Goal: Task Accomplishment & Management: Use online tool/utility

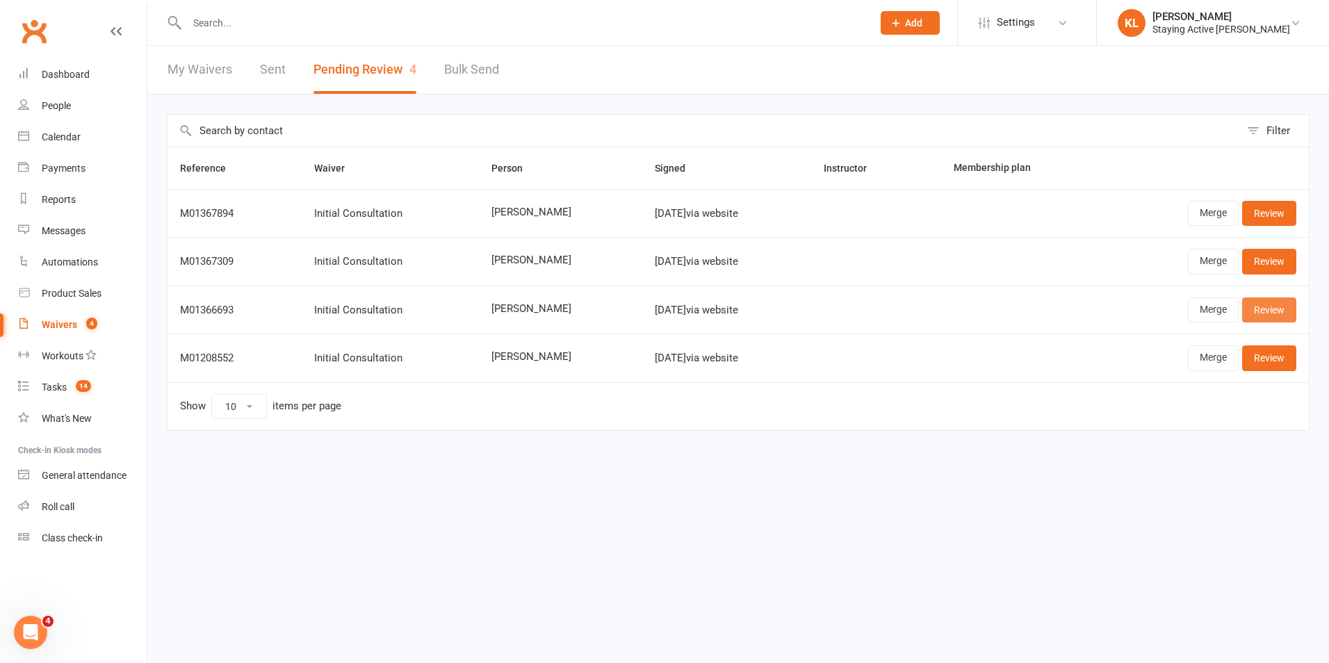
click at [1253, 315] on link "Review" at bounding box center [1269, 309] width 54 height 25
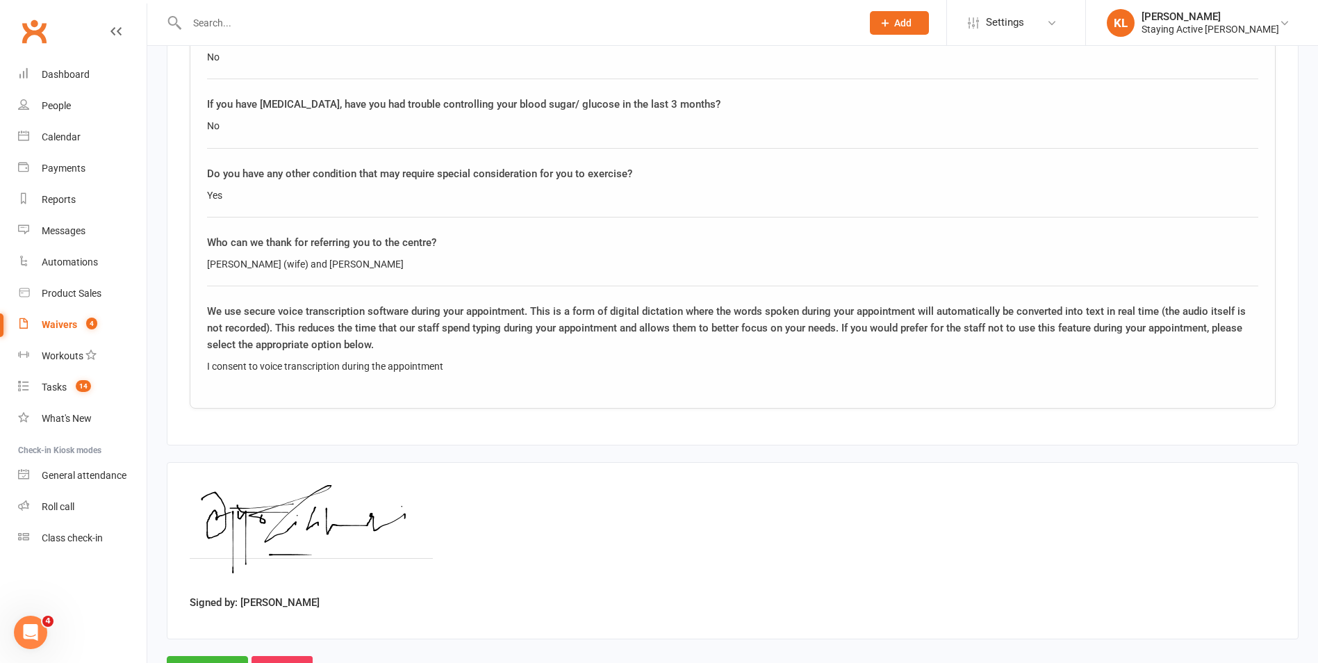
scroll to position [2749, 0]
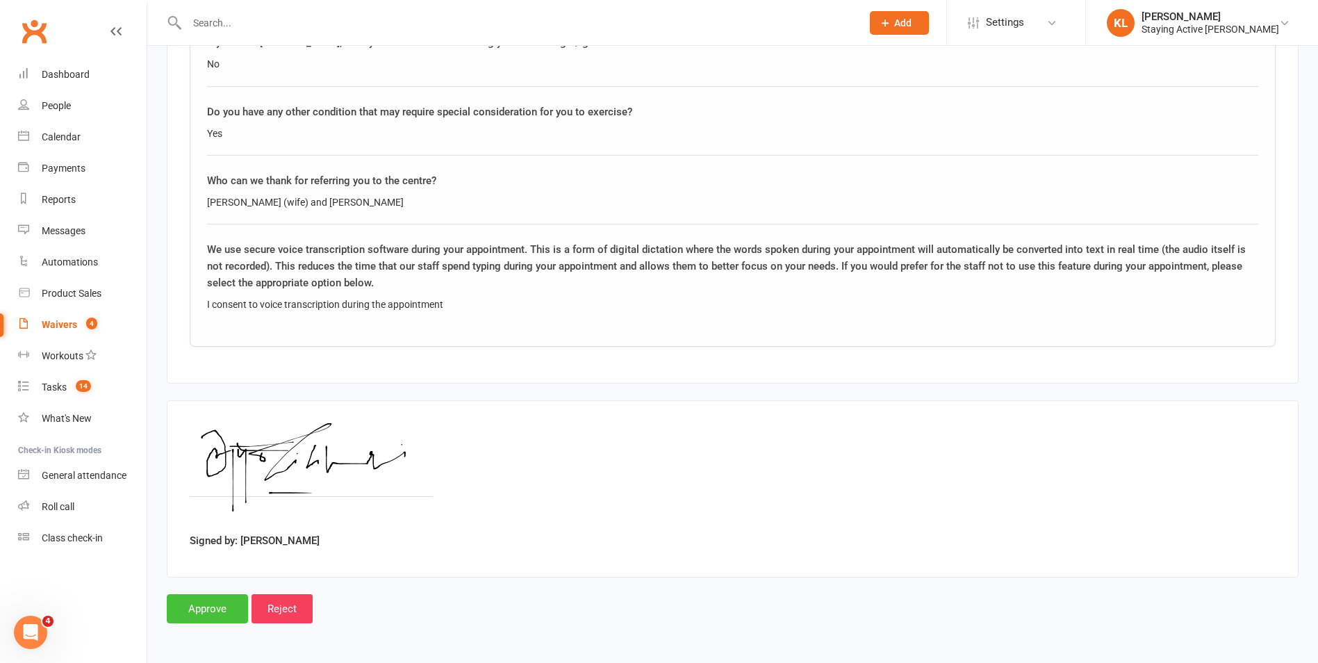
click at [211, 602] on input "Approve" at bounding box center [207, 608] width 81 height 29
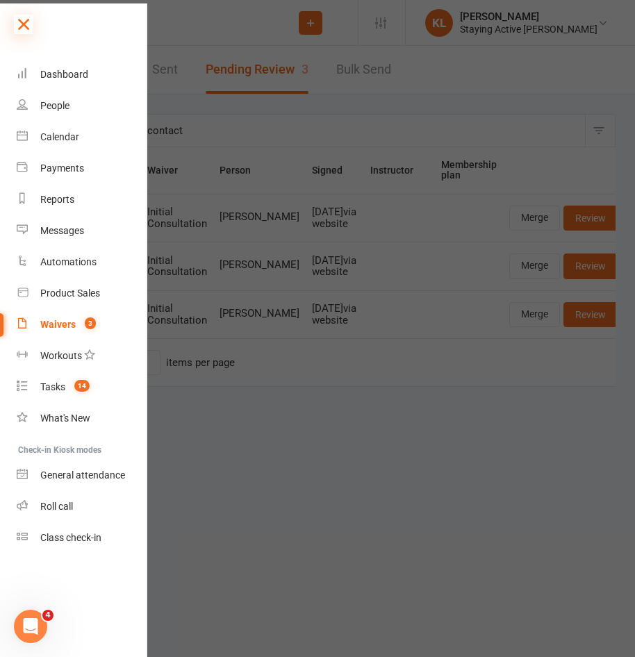
click at [22, 26] on icon at bounding box center [23, 24] width 19 height 19
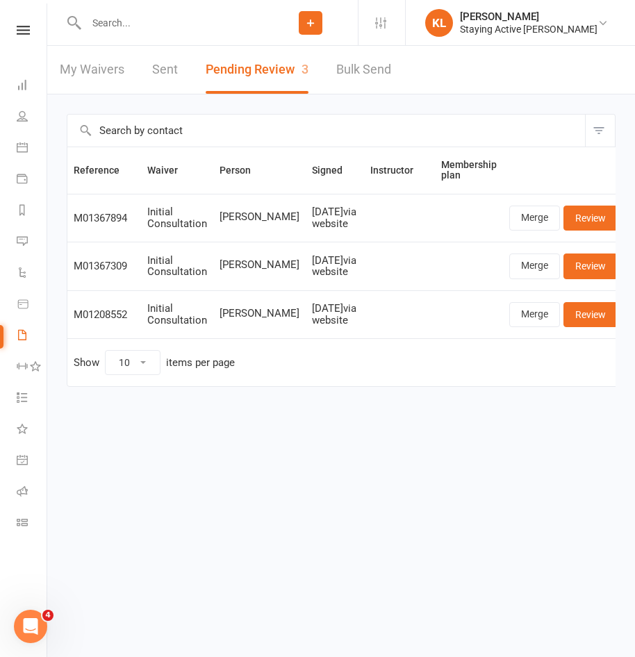
click at [276, 445] on html "Prospect Member Non-attending contact Class / event Appointment Task Membership…" at bounding box center [317, 222] width 635 height 445
click at [120, 29] on input "text" at bounding box center [172, 22] width 181 height 19
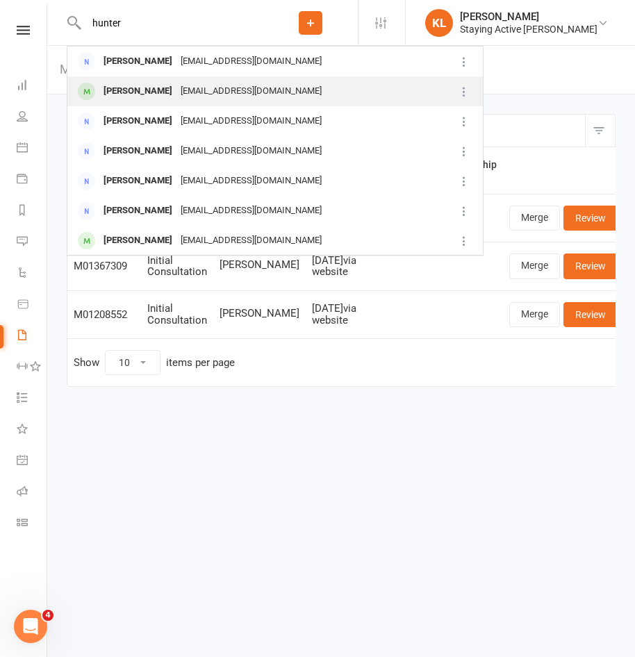
type input "hunter"
click at [140, 81] on div "Geoffrey Hunter geoffhunter@hotmail.com" at bounding box center [261, 91] width 386 height 28
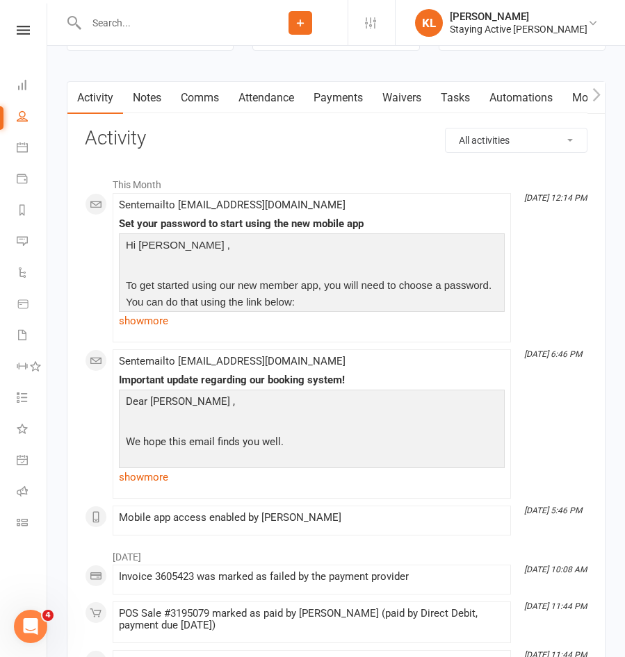
scroll to position [2154, 0]
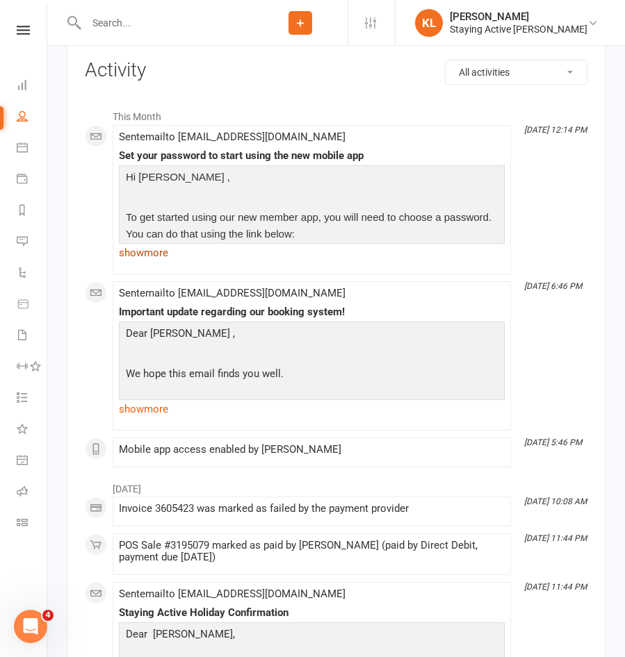
click at [145, 262] on link "show more" at bounding box center [312, 252] width 386 height 19
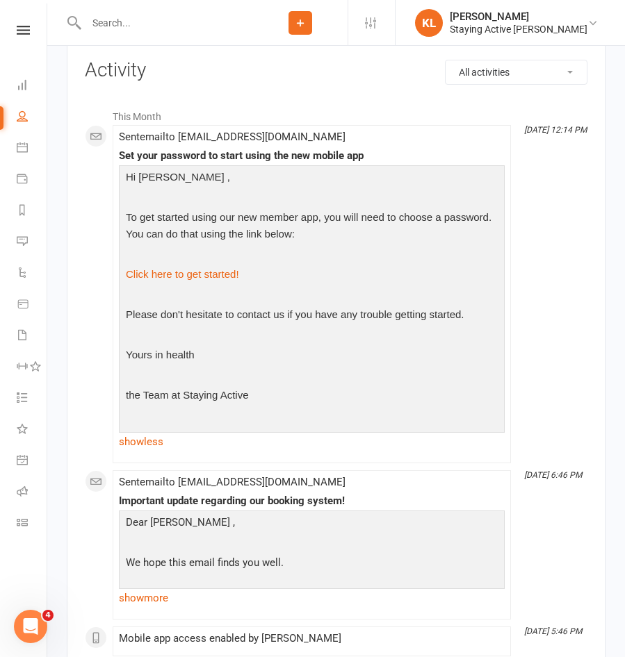
click at [208, 303] on p at bounding box center [311, 296] width 379 height 20
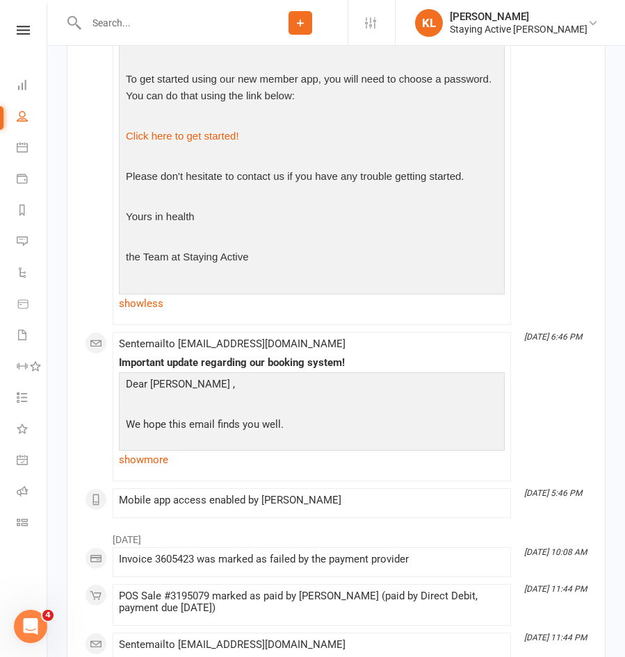
scroll to position [2293, 0]
click at [159, 469] on link "show more" at bounding box center [312, 459] width 386 height 19
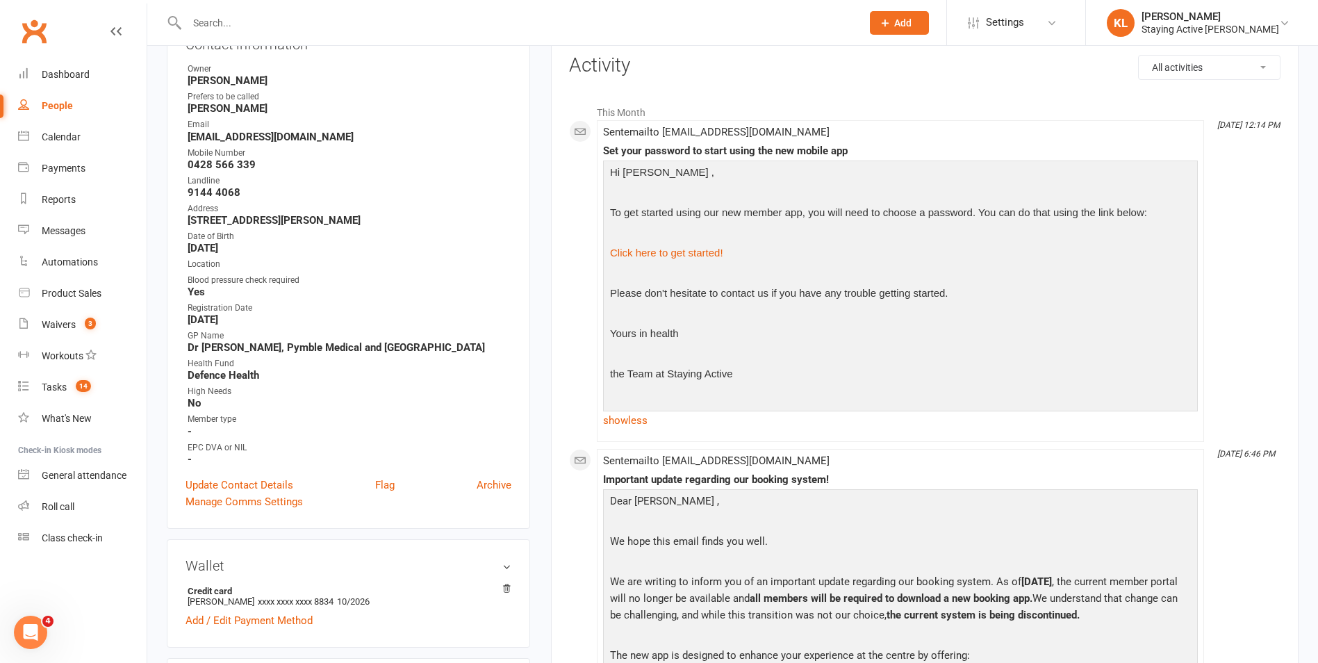
scroll to position [0, 0]
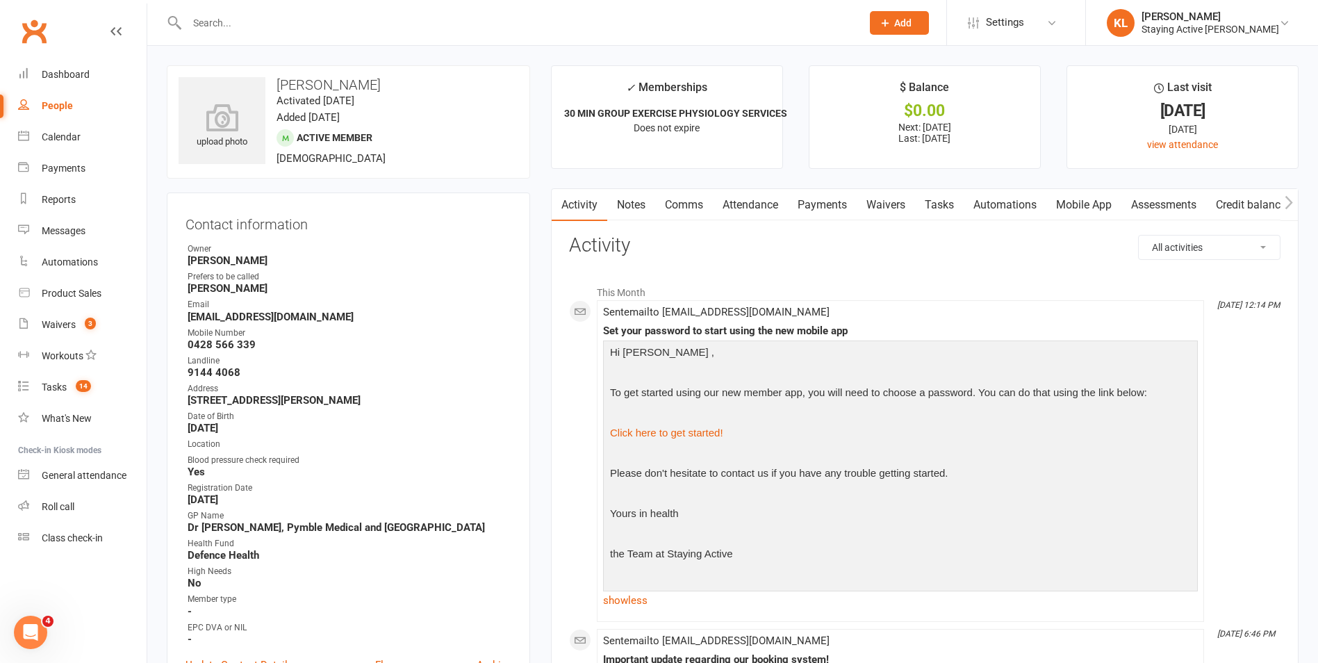
click at [634, 206] on link "Payments" at bounding box center [822, 205] width 69 height 32
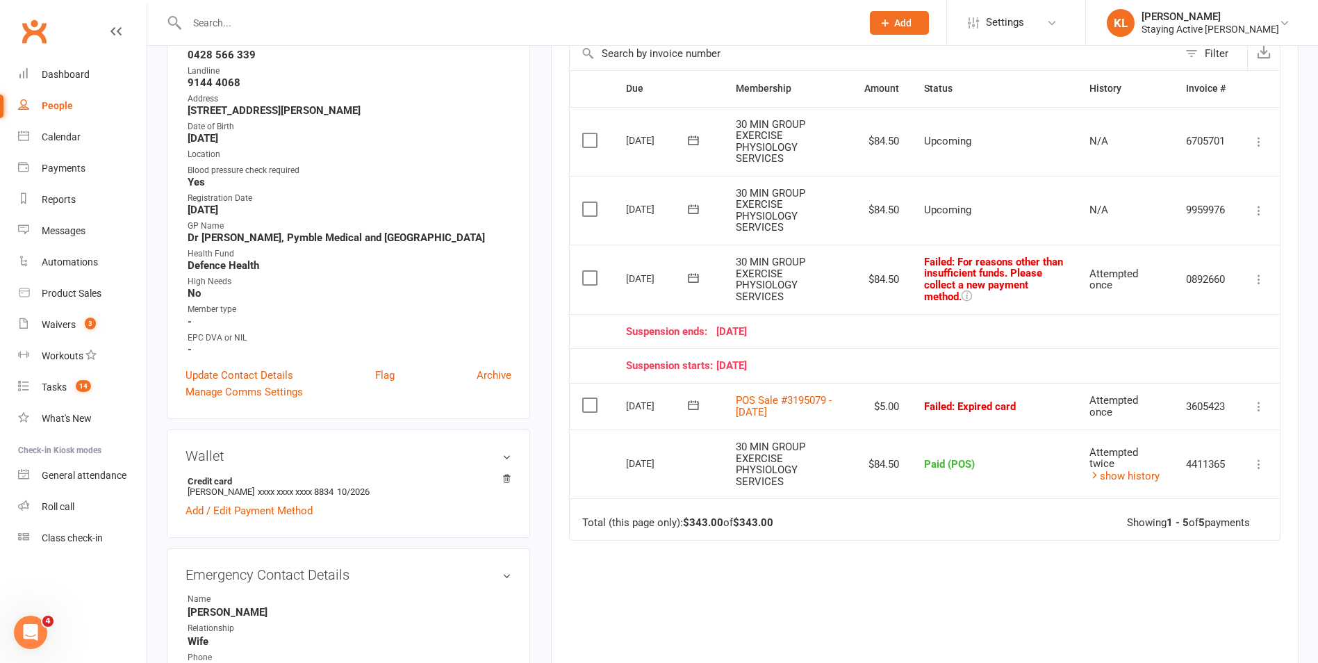
scroll to position [139, 0]
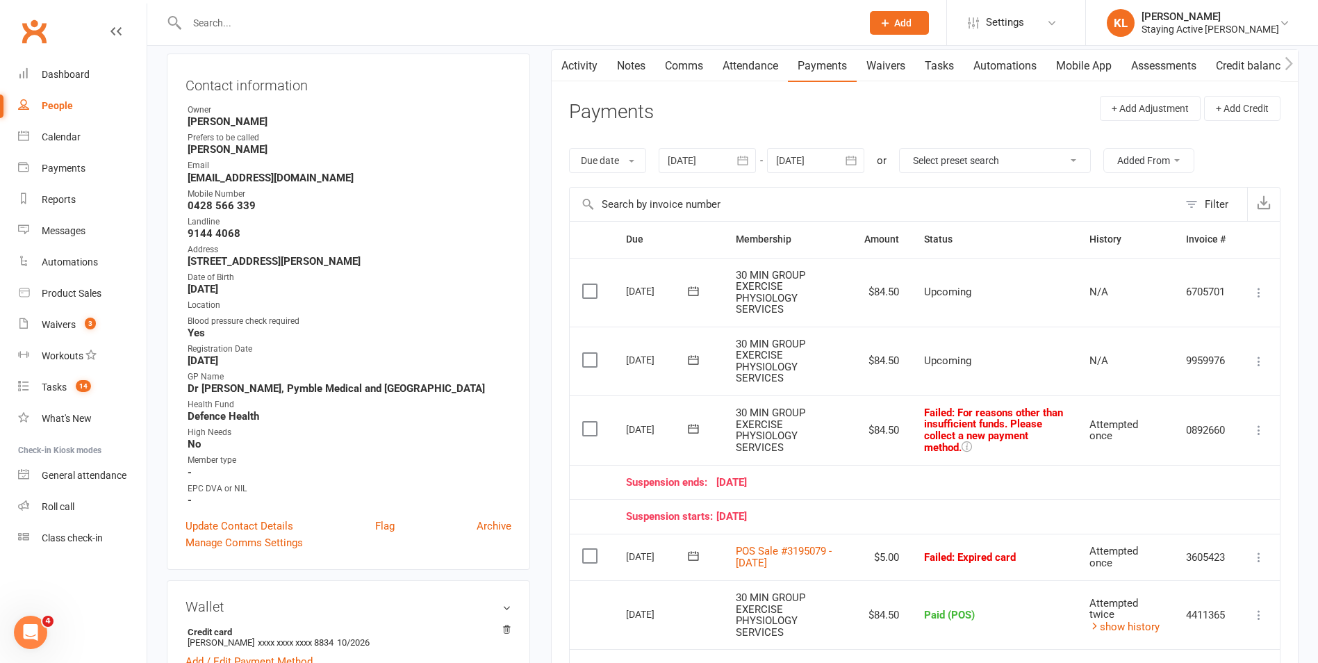
click at [578, 76] on link "Activity" at bounding box center [580, 66] width 56 height 32
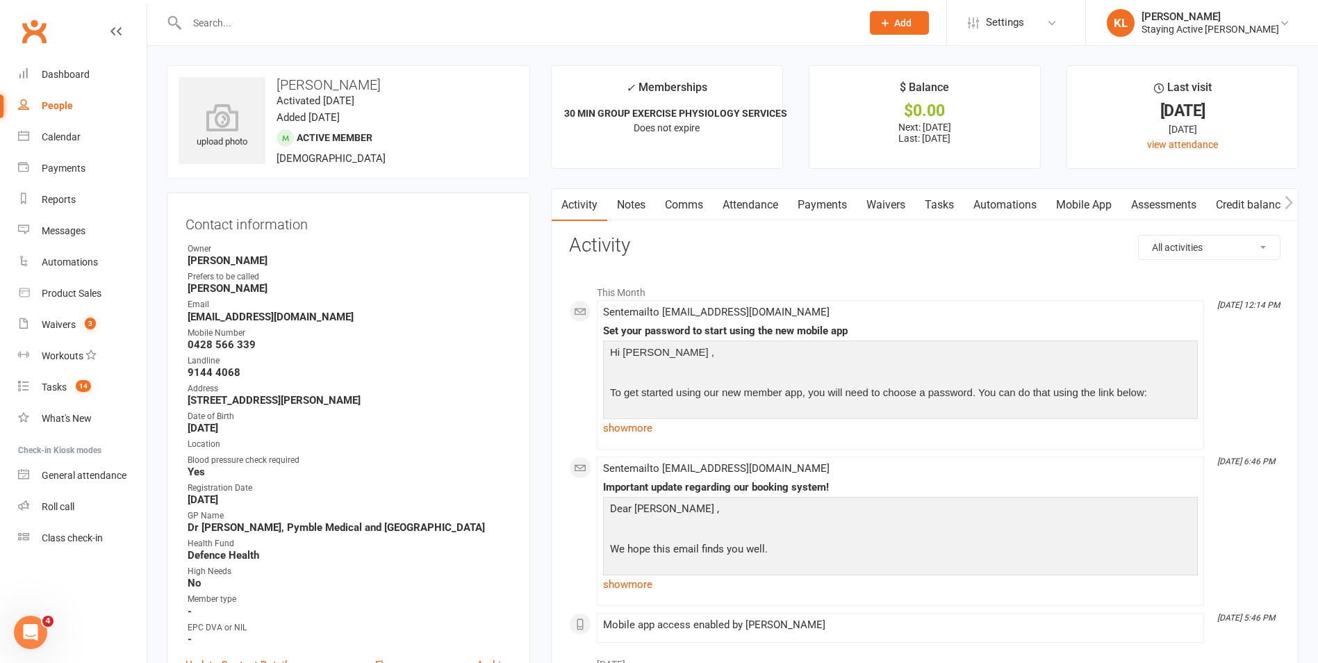
click at [624, 142] on li "✓ Memberships 30 MIN GROUP EXERCISE PHYSIOLOGY SERVICES Does not expire" at bounding box center [667, 117] width 232 height 104
click at [627, 198] on link "Notes" at bounding box center [631, 205] width 48 height 32
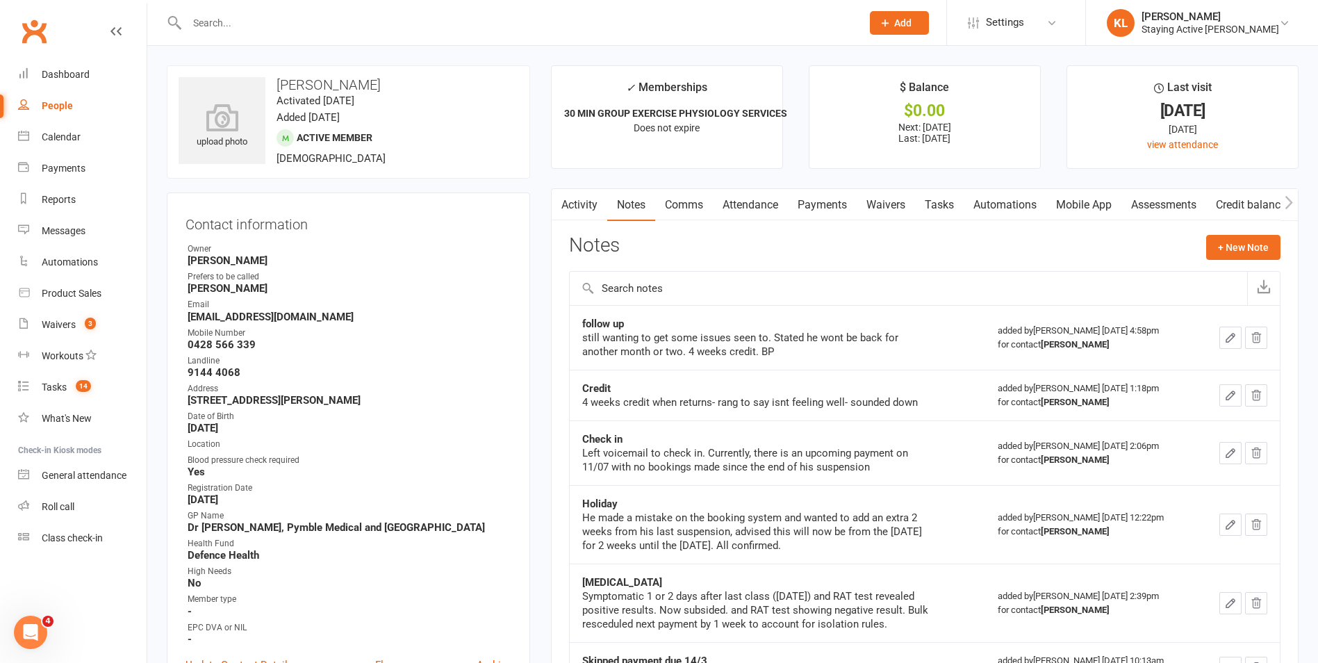
click at [634, 207] on link "Payments" at bounding box center [822, 205] width 69 height 32
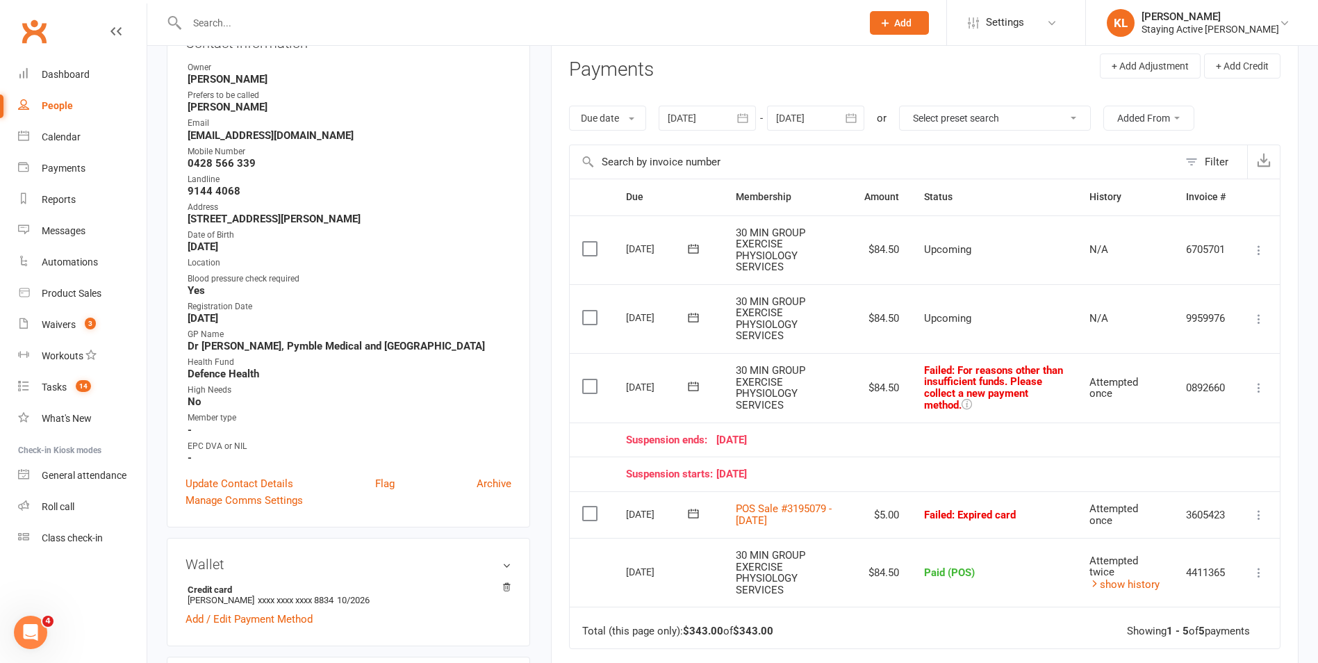
scroll to position [208, 0]
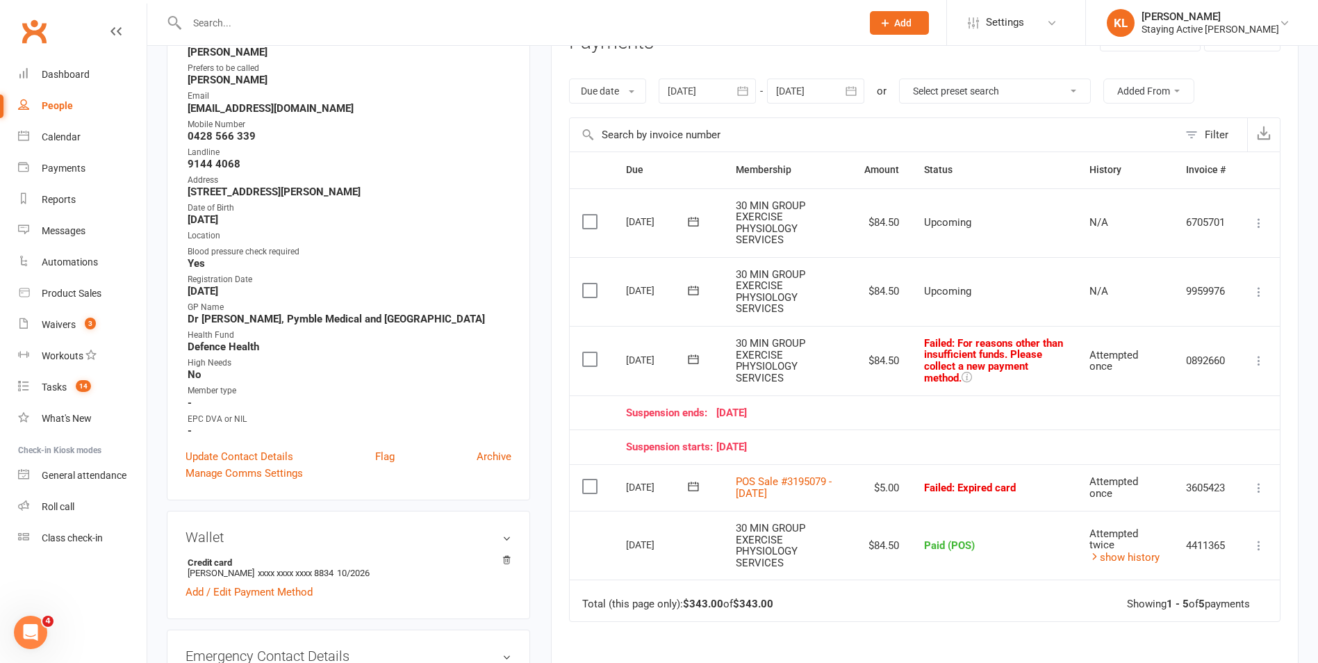
click at [634, 483] on icon at bounding box center [694, 486] width 14 height 14
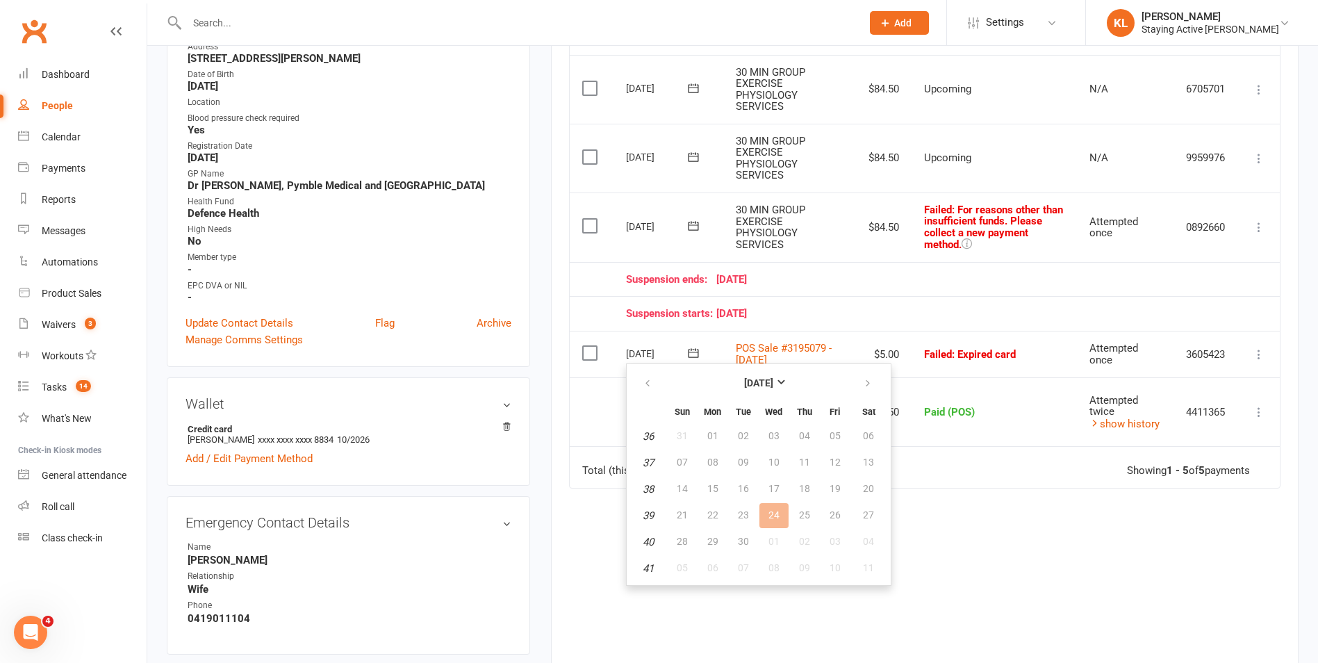
scroll to position [347, 0]
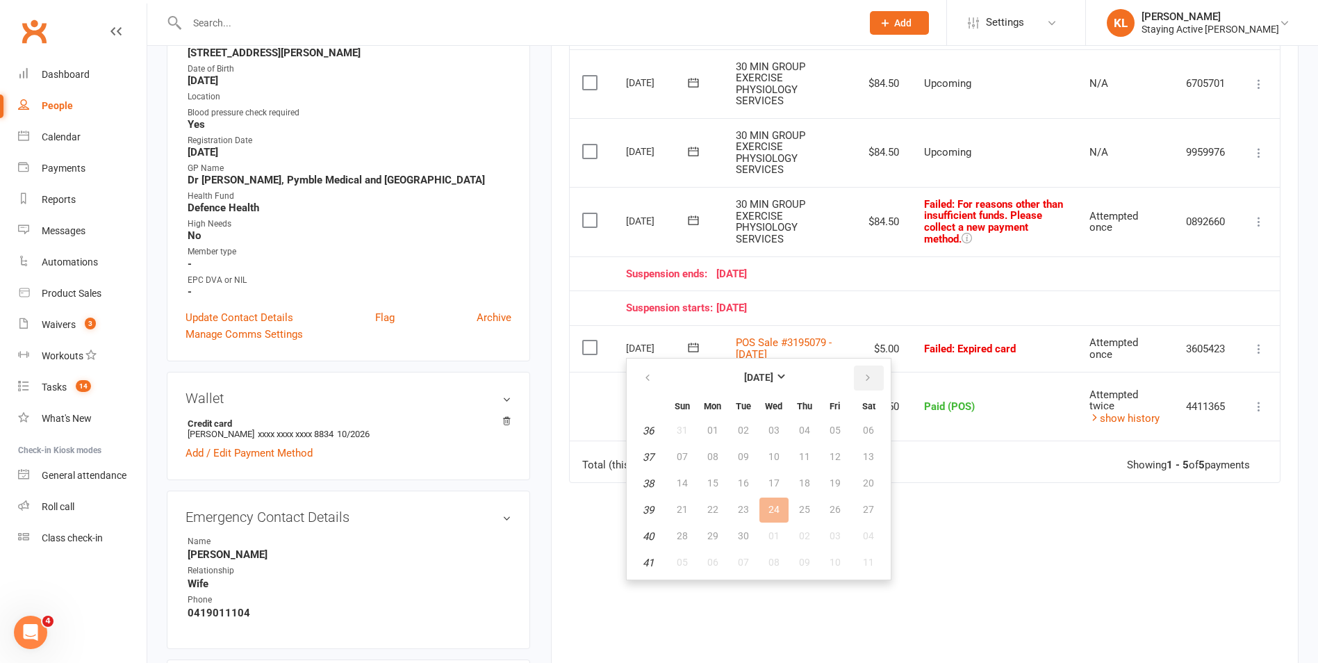
click at [634, 385] on button "button" at bounding box center [869, 378] width 30 height 25
drag, startPoint x: 717, startPoint y: 484, endPoint x: 725, endPoint y: 74, distance: 410.1
click at [634, 486] on span "13" at bounding box center [712, 482] width 11 height 11
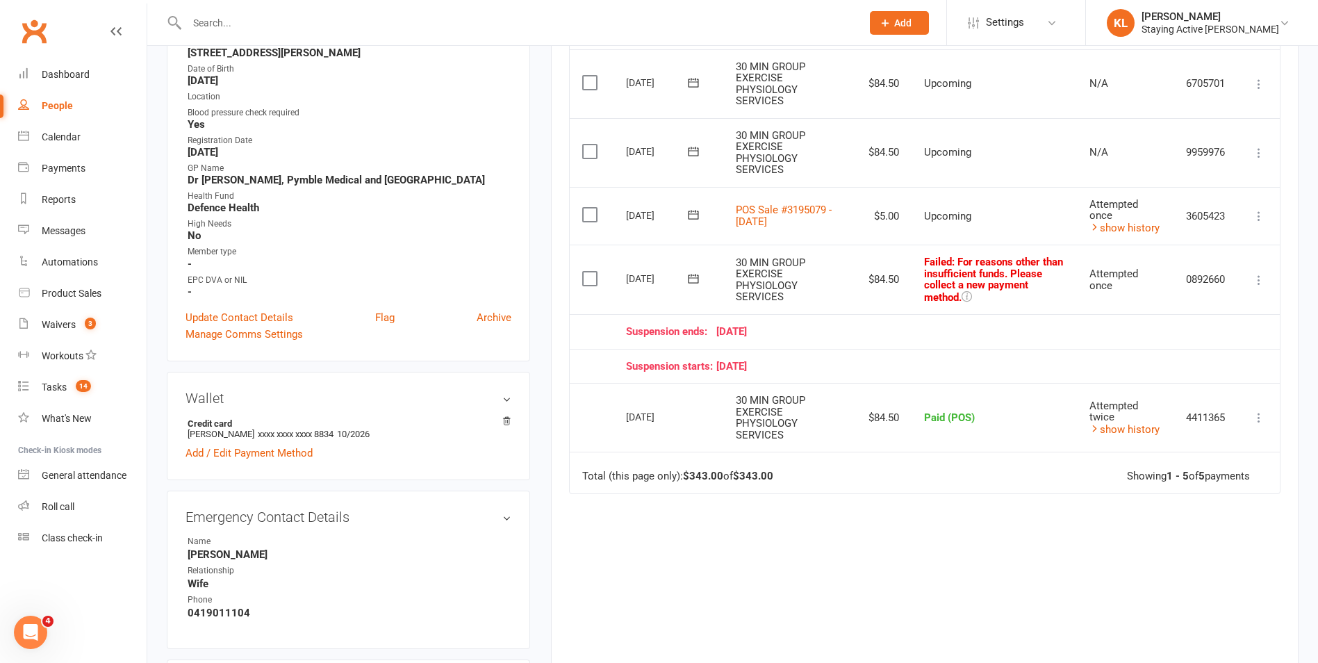
click at [634, 281] on icon at bounding box center [694, 279] width 14 height 14
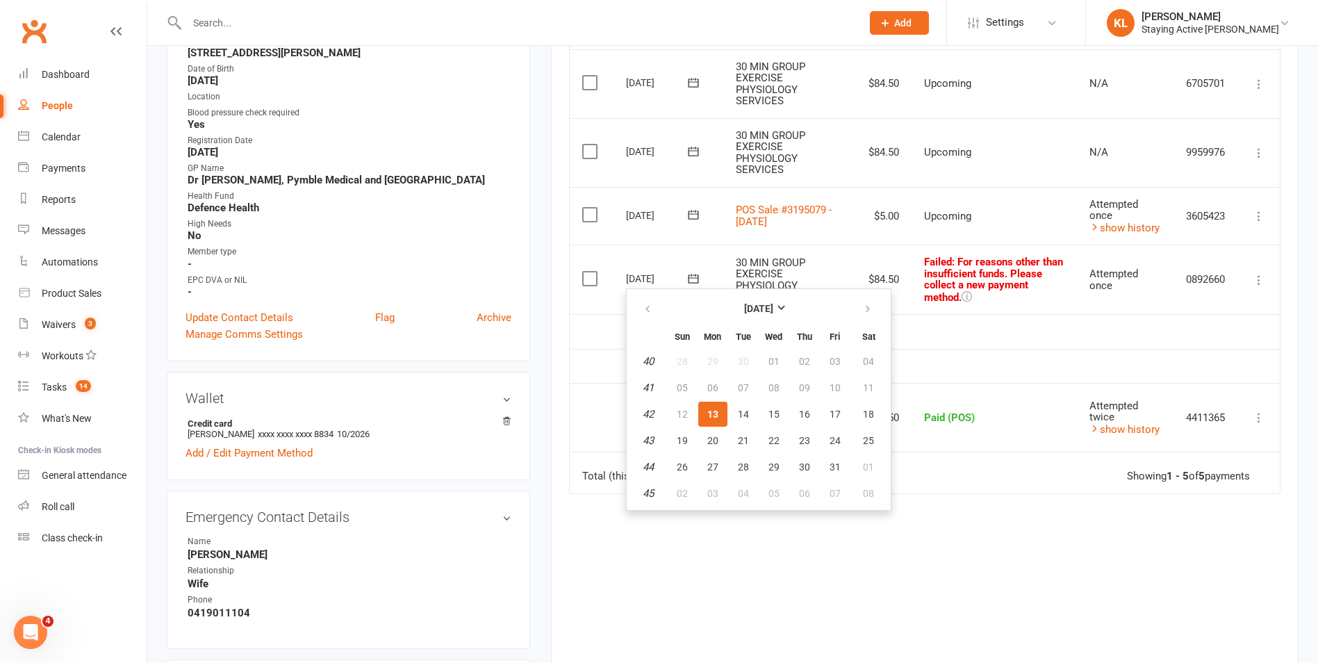
click at [634, 413] on span "13" at bounding box center [712, 414] width 11 height 11
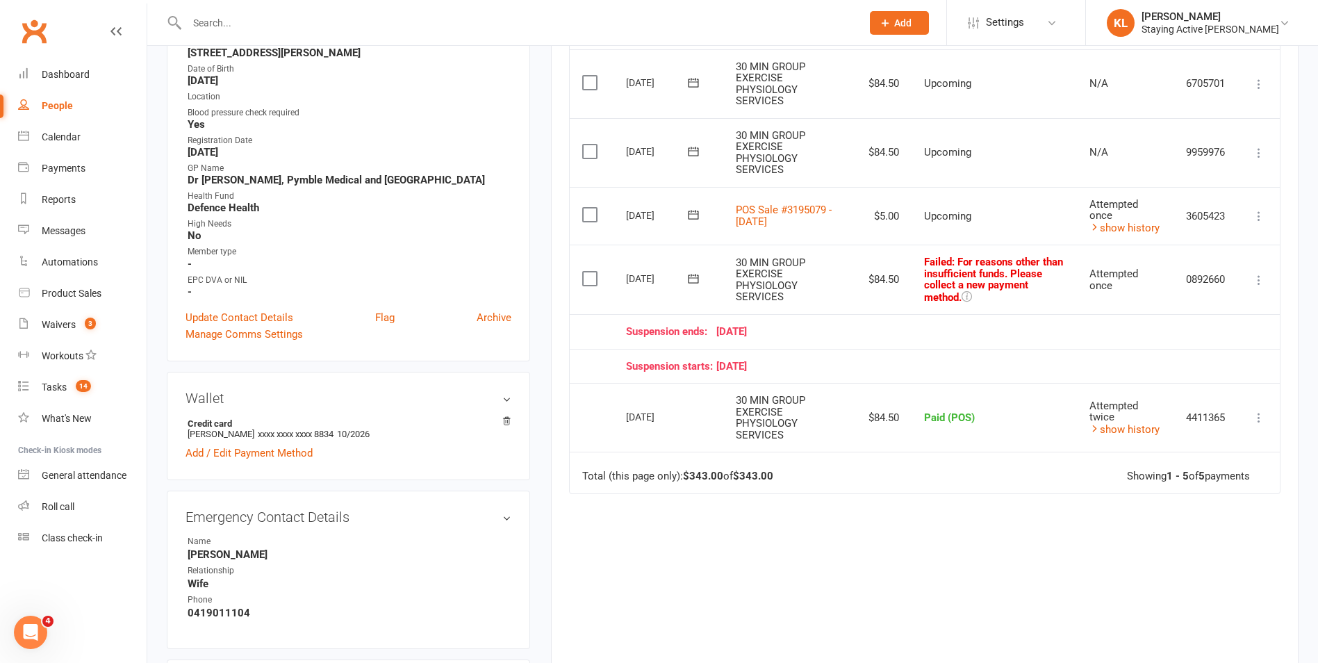
click at [634, 277] on button at bounding box center [1259, 280] width 17 height 17
click at [634, 278] on icon at bounding box center [693, 278] width 10 height 9
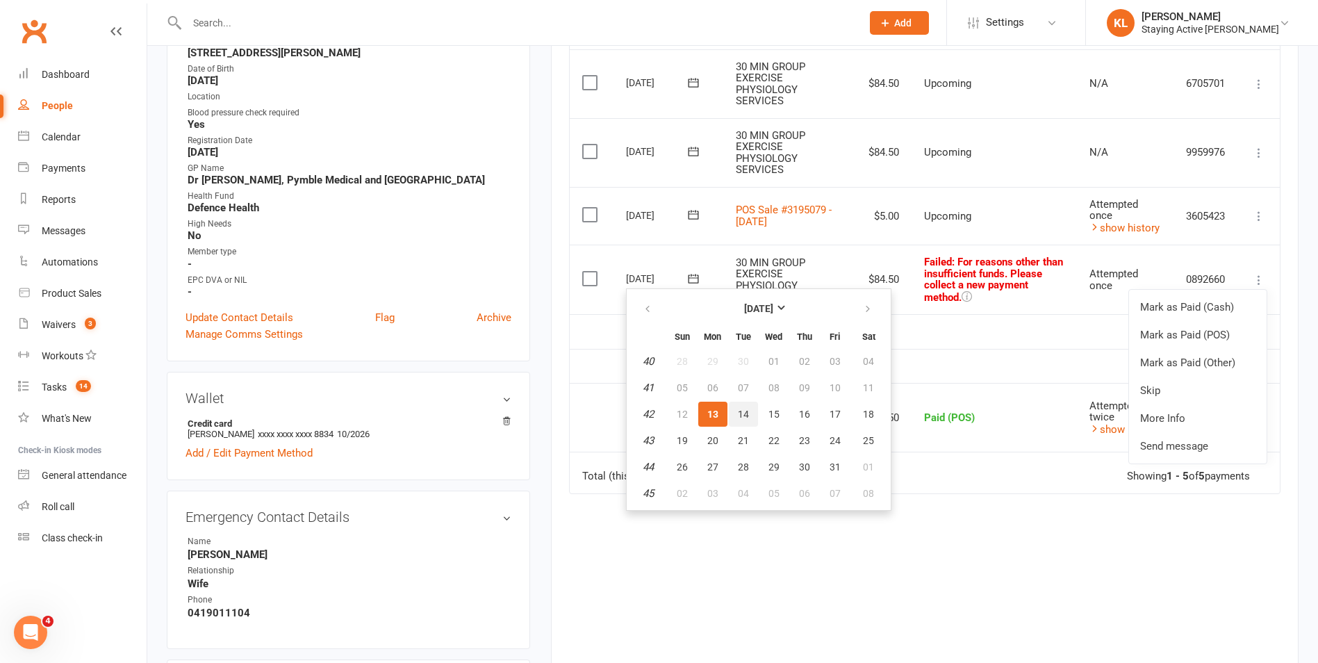
click at [634, 415] on span "14" at bounding box center [743, 414] width 11 height 11
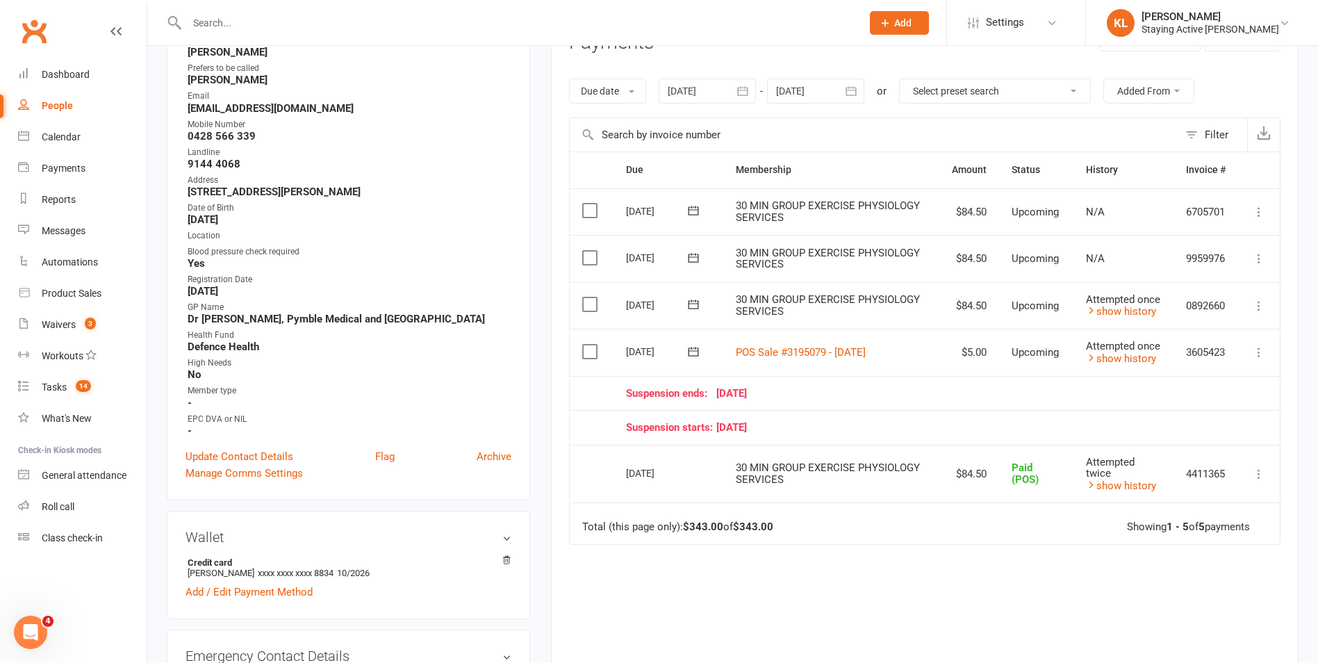
scroll to position [69, 0]
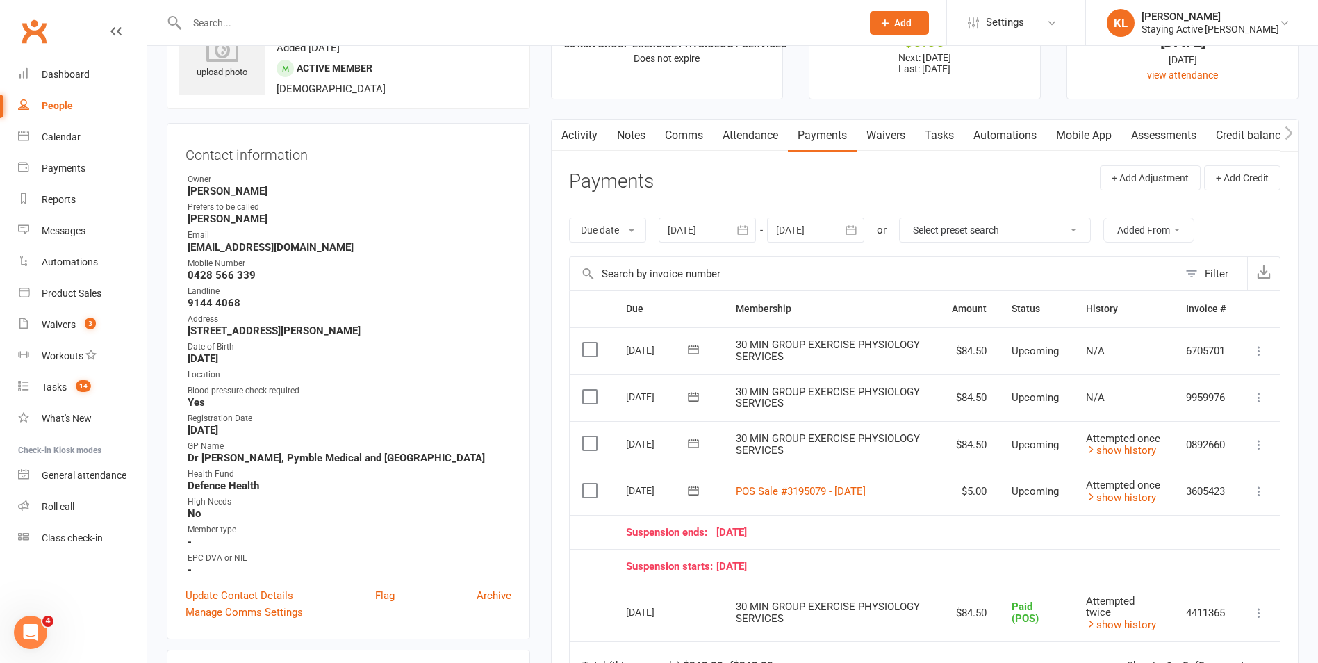
click at [634, 140] on link "Attendance" at bounding box center [750, 136] width 75 height 32
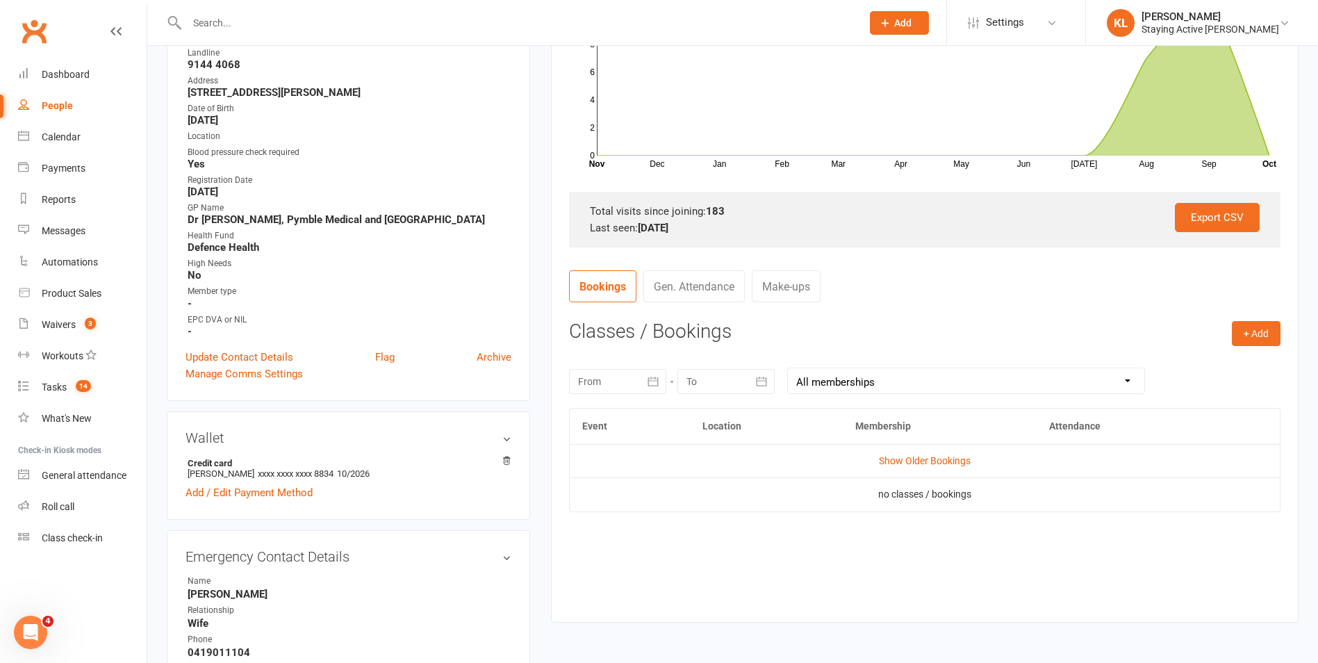
scroll to position [347, 0]
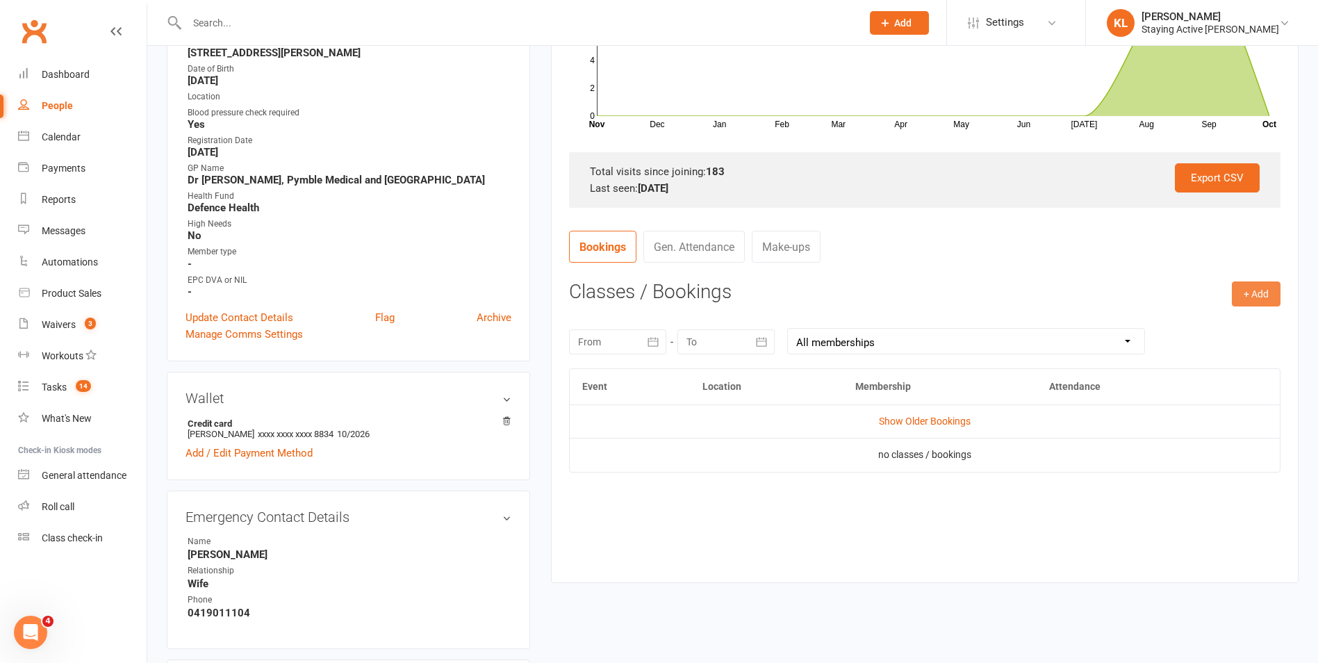
click at [634, 299] on button "+ Add" at bounding box center [1256, 293] width 49 height 25
click at [634, 318] on link "Book Event" at bounding box center [1211, 325] width 138 height 28
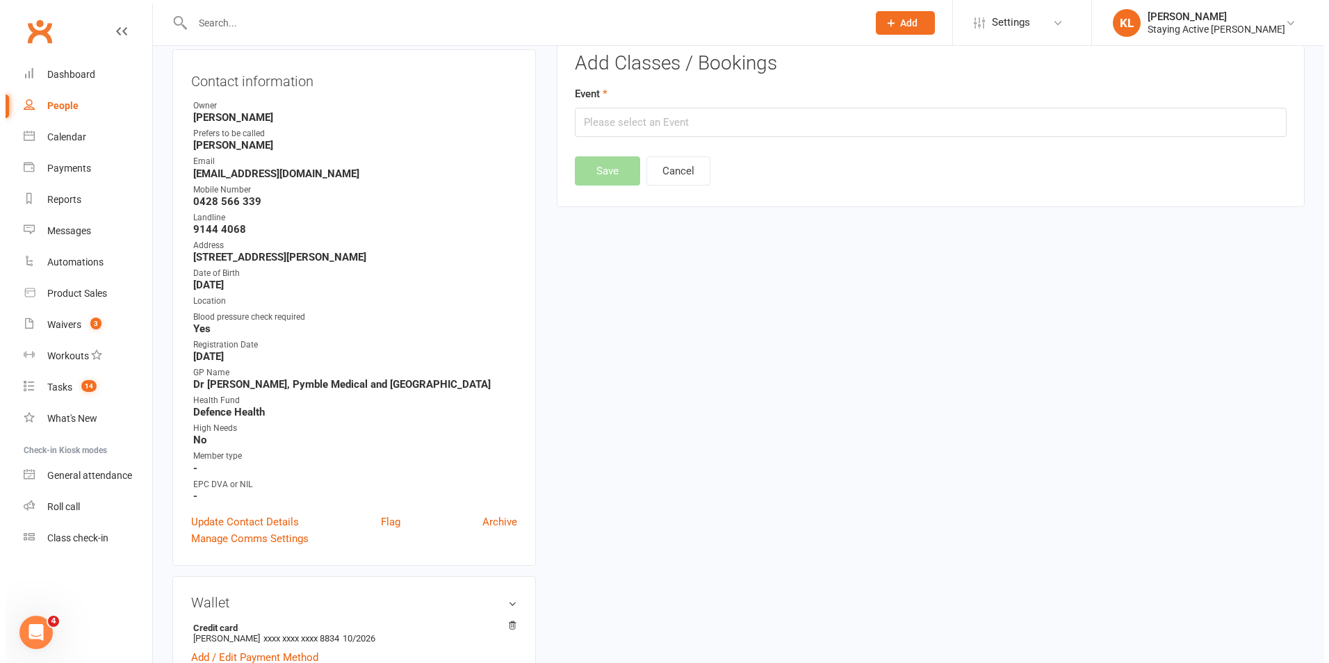
scroll to position [119, 0]
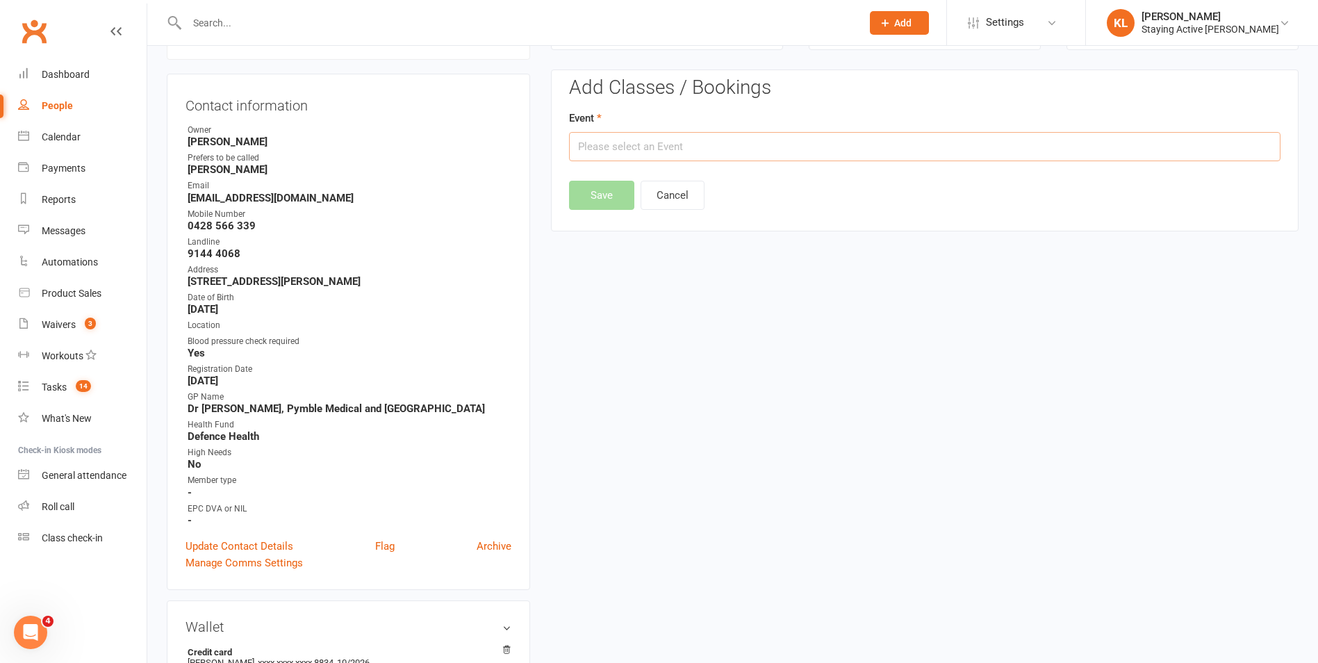
click at [634, 154] on input "text" at bounding box center [925, 146] width 712 height 29
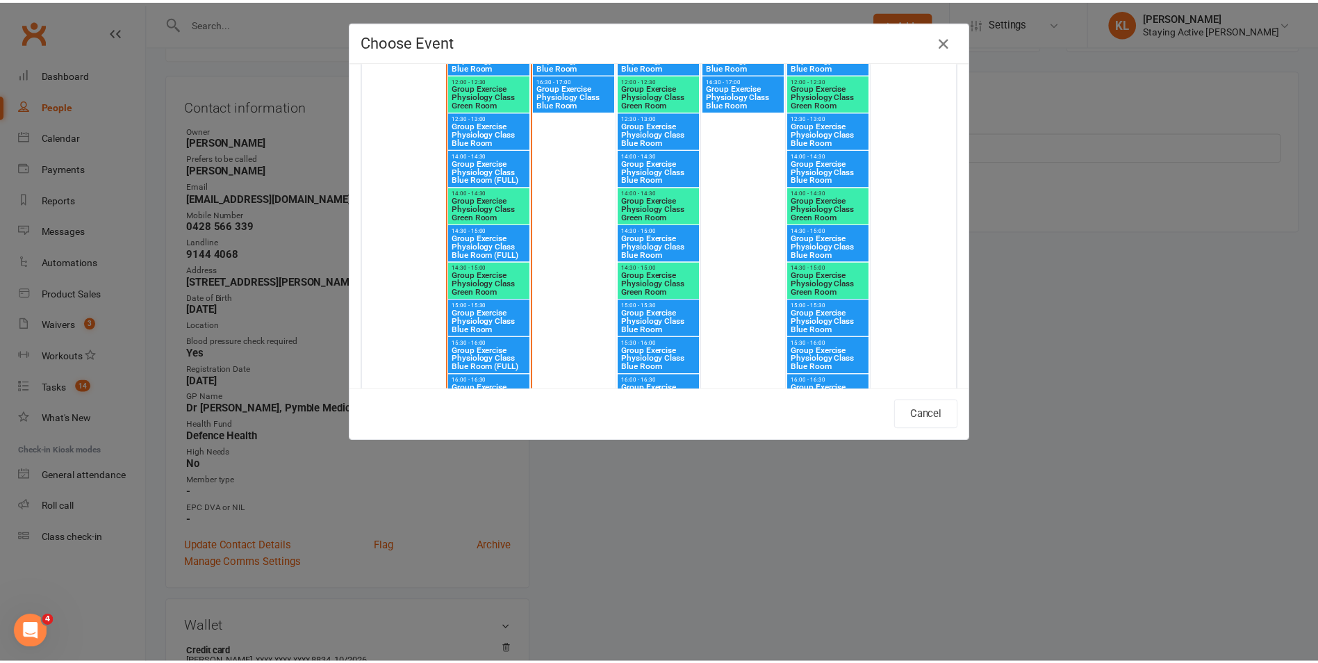
scroll to position [3683, 0]
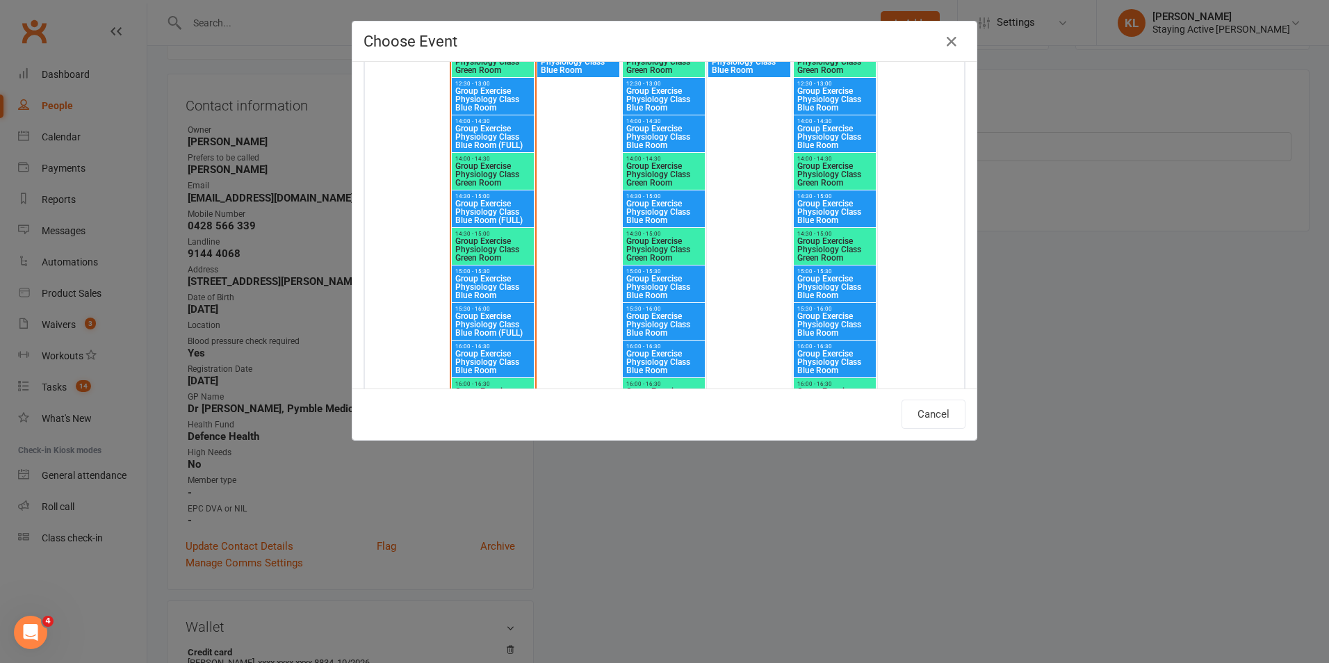
click at [486, 172] on span "Group Exercise Physiology Class Green Room" at bounding box center [492, 174] width 76 height 25
type input "Group Exercise Physiology Class Green Room - Oct 13, 2025 2:00:00 PM"
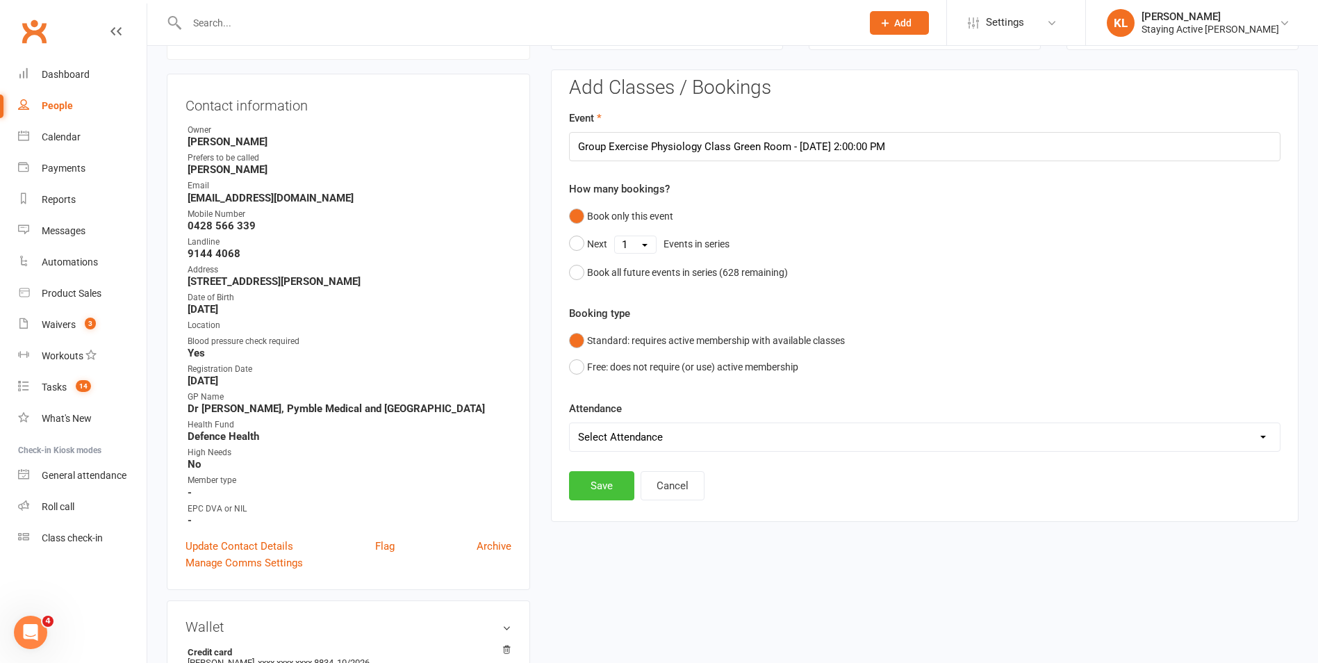
click at [604, 482] on button "Save" at bounding box center [601, 485] width 65 height 29
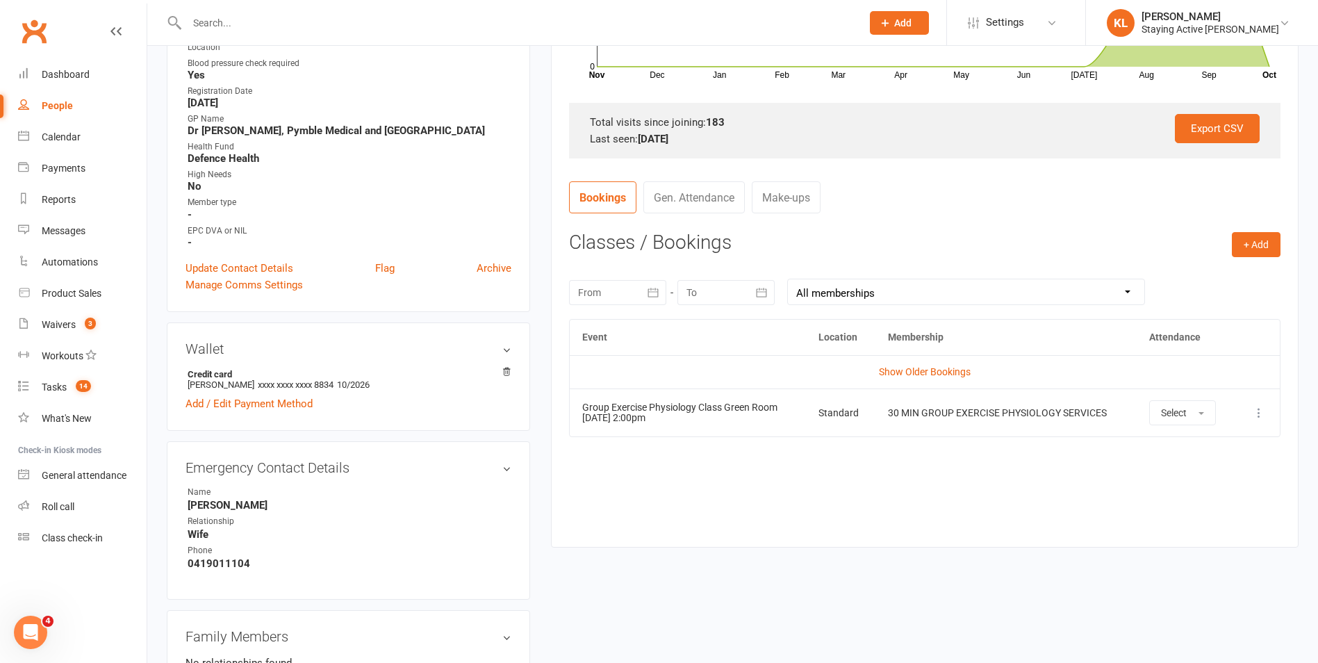
scroll to position [0, 0]
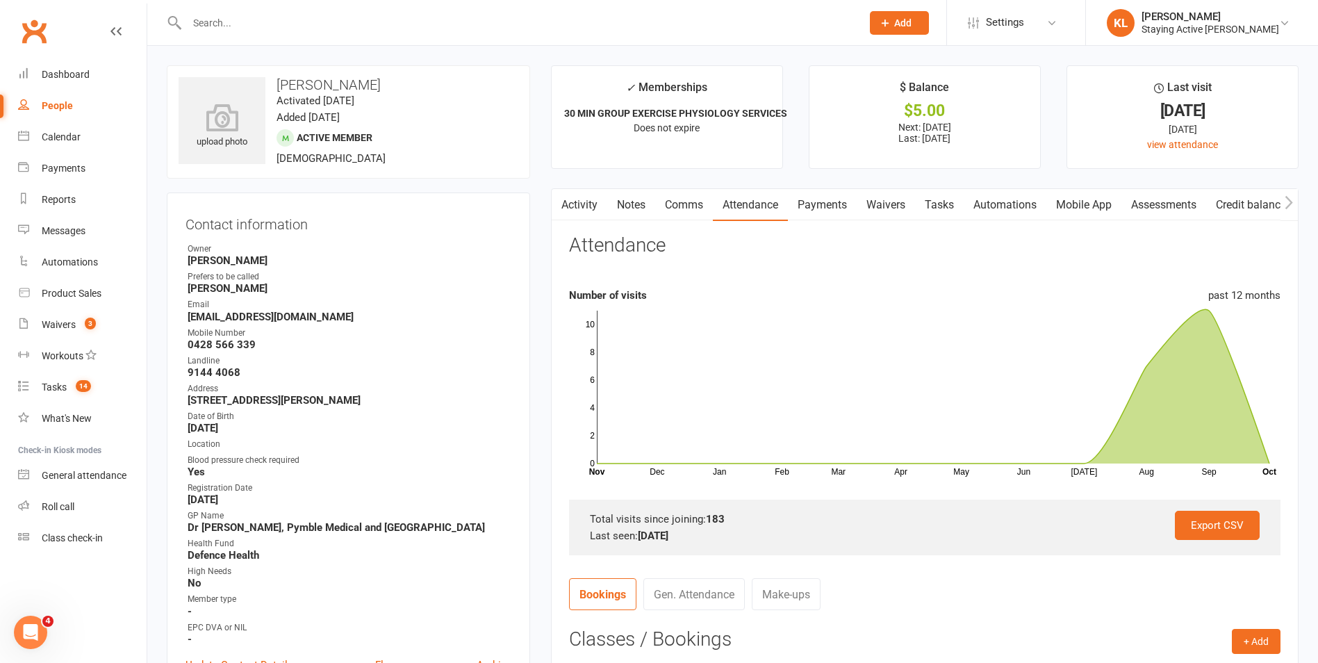
click at [555, 480] on div "Activity Notes Comms Attendance Payments Waivers Tasks Automations Mobile App A…" at bounding box center [925, 566] width 748 height 756
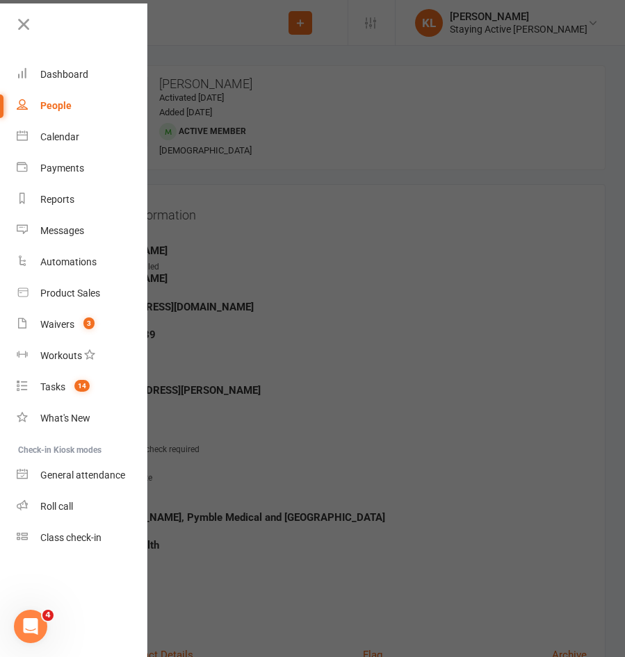
drag, startPoint x: 354, startPoint y: 157, endPoint x: 238, endPoint y: 108, distance: 126.7
click at [350, 156] on div at bounding box center [312, 328] width 625 height 657
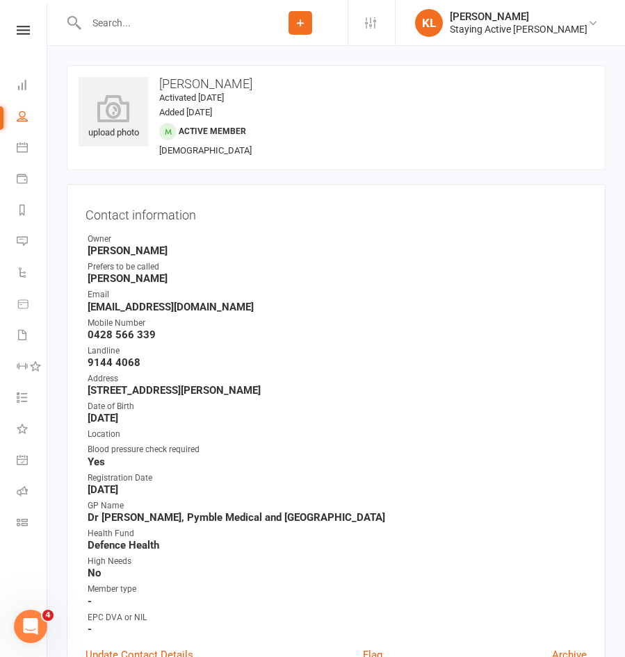
click at [129, 24] on input "text" at bounding box center [167, 22] width 171 height 19
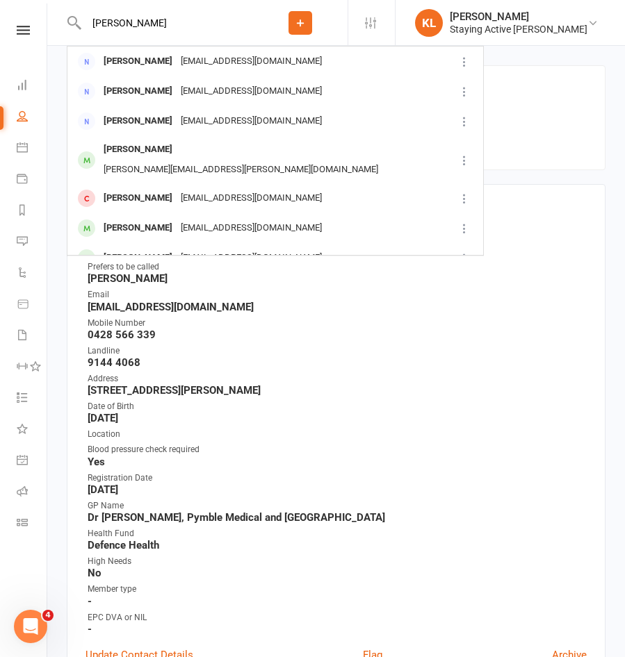
type input "diane"
click at [276, 277] on strong "Geoff" at bounding box center [337, 278] width 499 height 13
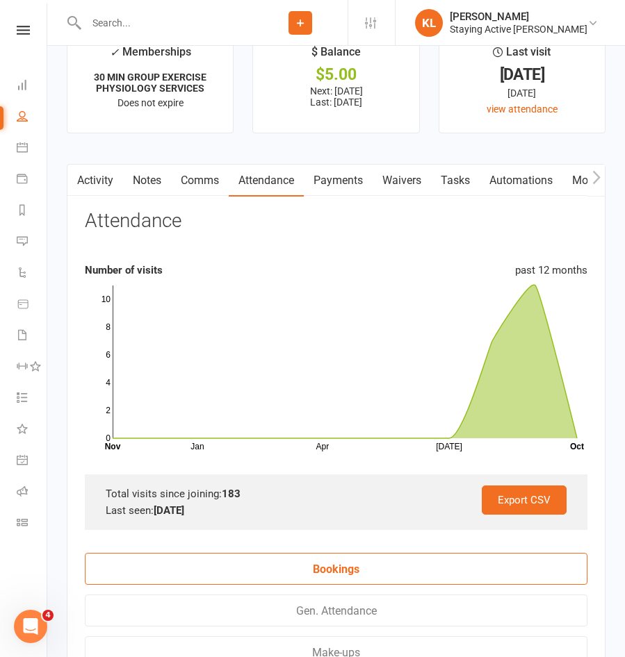
scroll to position [2015, 0]
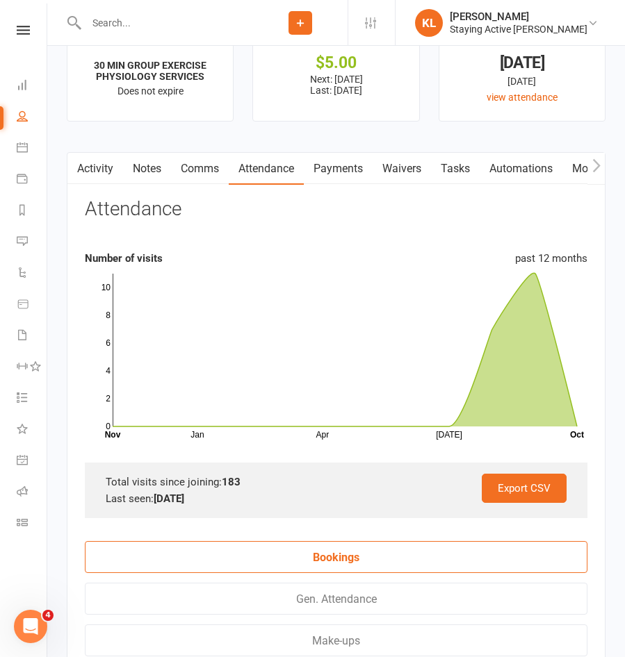
click at [153, 185] on link "Notes" at bounding box center [147, 169] width 48 height 32
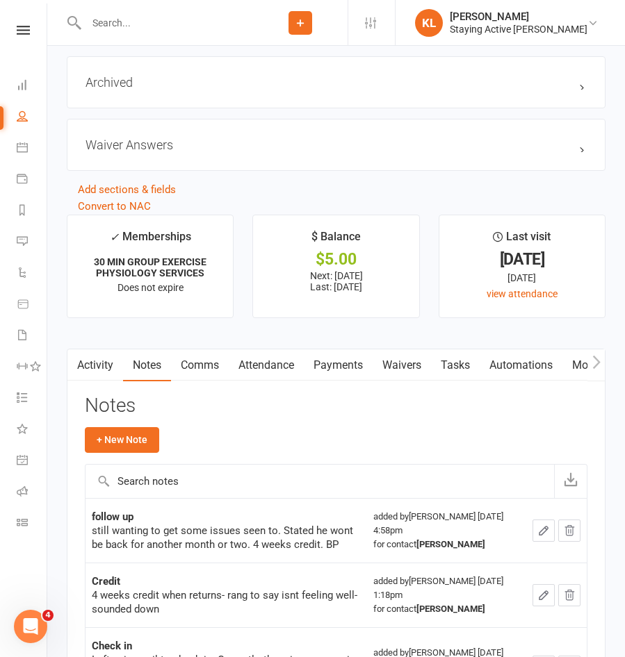
scroll to position [2015, 0]
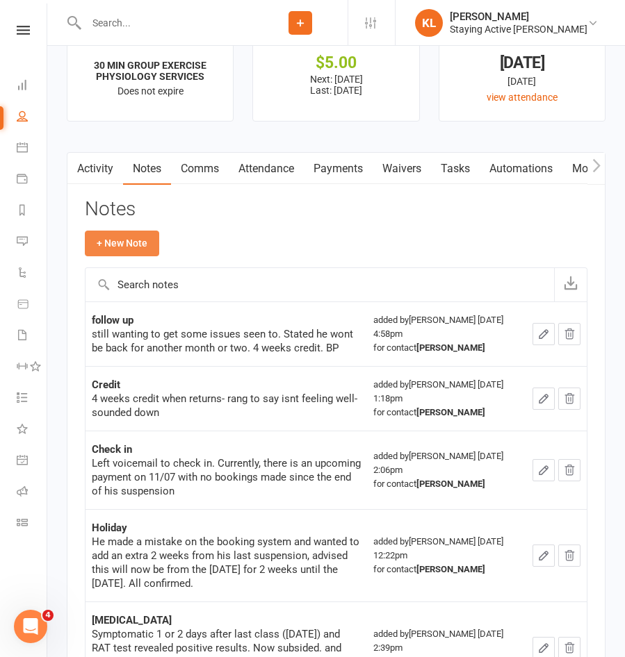
click at [113, 244] on button "+ New Note" at bounding box center [122, 243] width 74 height 25
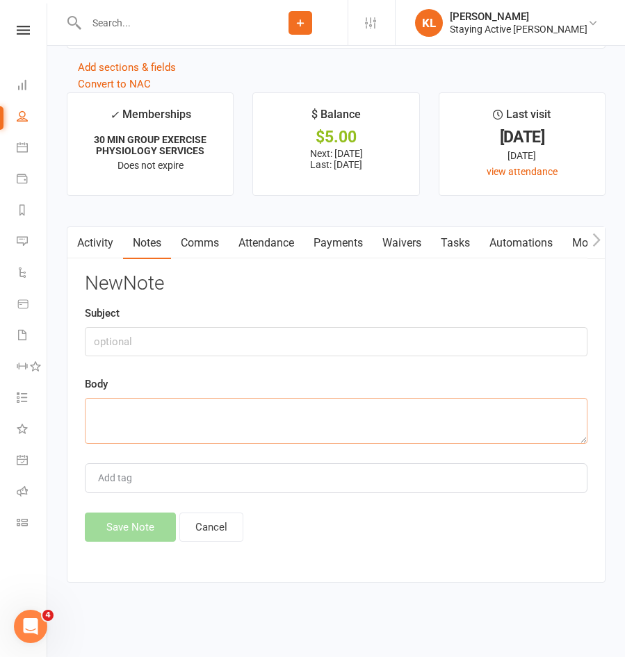
click at [115, 407] on textarea at bounding box center [336, 421] width 502 height 46
click at [121, 346] on input "text" at bounding box center [336, 341] width 502 height 29
click at [199, 339] on input "Reshuffled payments" at bounding box center [336, 341] width 502 height 29
type input "Reshuffled payments"
click at [101, 398] on textarea at bounding box center [336, 421] width 502 height 46
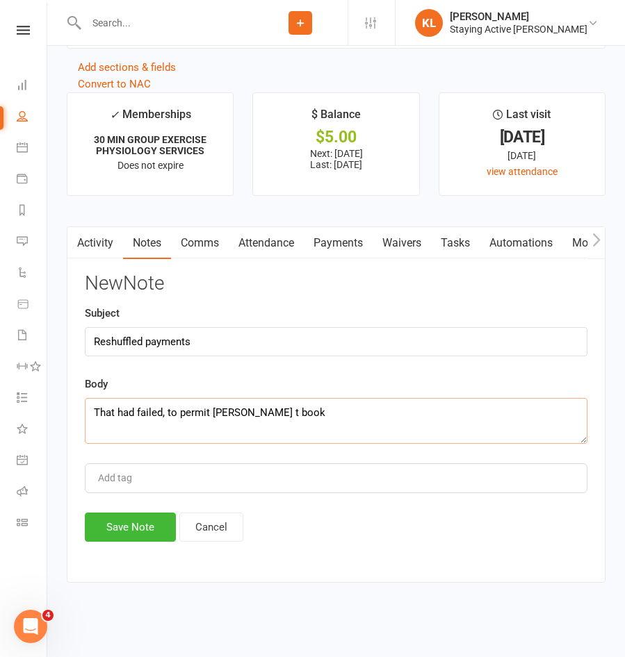
click at [242, 409] on textarea "That had failed, to permit Geoff t book" at bounding box center [336, 421] width 502 height 46
click at [282, 416] on textarea "That had failed, to permit Geoff to book" at bounding box center [336, 421] width 502 height 46
type textarea "That had failed, to permit Geoff to book classes."
click at [145, 530] on button "Save Note" at bounding box center [130, 527] width 91 height 29
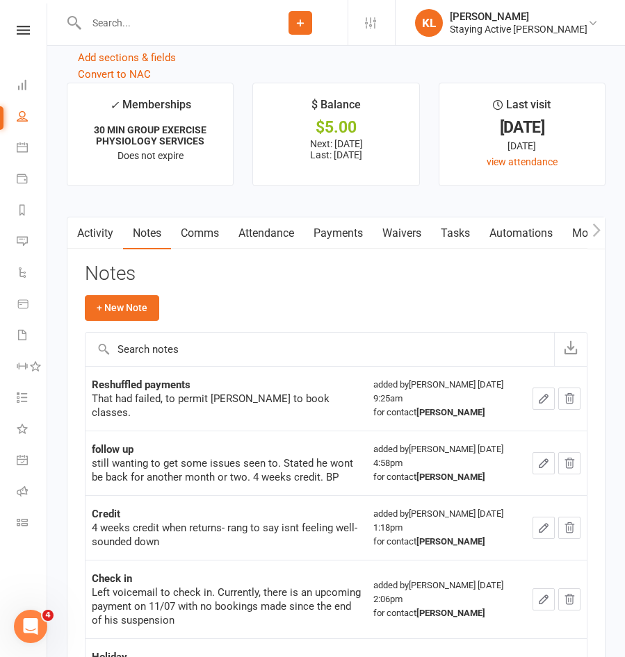
click at [56, 394] on main "✓ Memberships 30 MIN GROUP EXERCISE PHYSIOLOGY SERVICES Does not expire $ Balan…" at bounding box center [335, 625] width 559 height 1085
click at [224, 197] on ul "✓ Memberships 30 MIN GROUP EXERCISE PHYSIOLOGY SERVICES Does not expire $ Balan…" at bounding box center [336, 140] width 539 height 115
click at [598, 238] on icon "button" at bounding box center [596, 230] width 8 height 15
click at [527, 241] on link "Mobile App" at bounding box center [495, 233] width 75 height 32
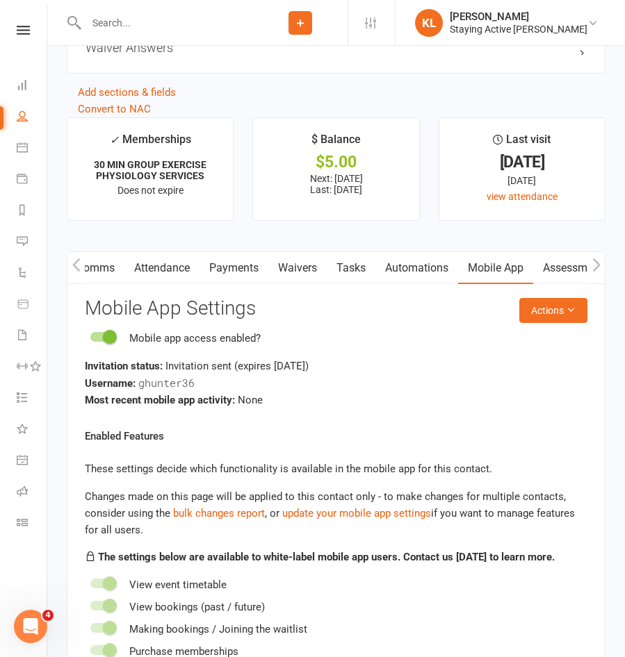
scroll to position [1809, 0]
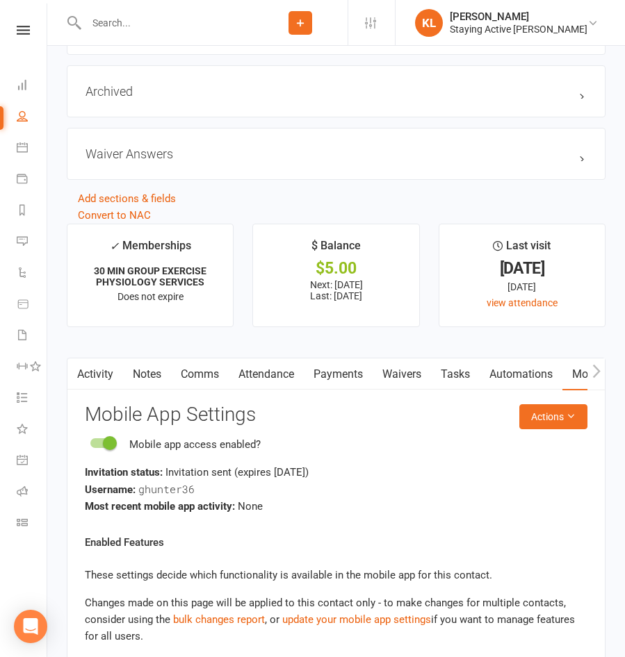
click at [116, 23] on input "text" at bounding box center [167, 22] width 171 height 19
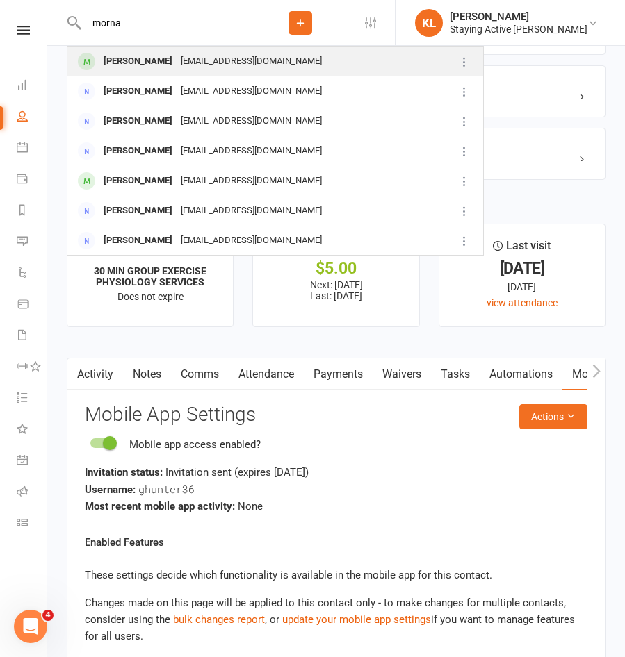
type input "morna"
click at [128, 56] on div "Morna Tasker" at bounding box center [137, 61] width 77 height 20
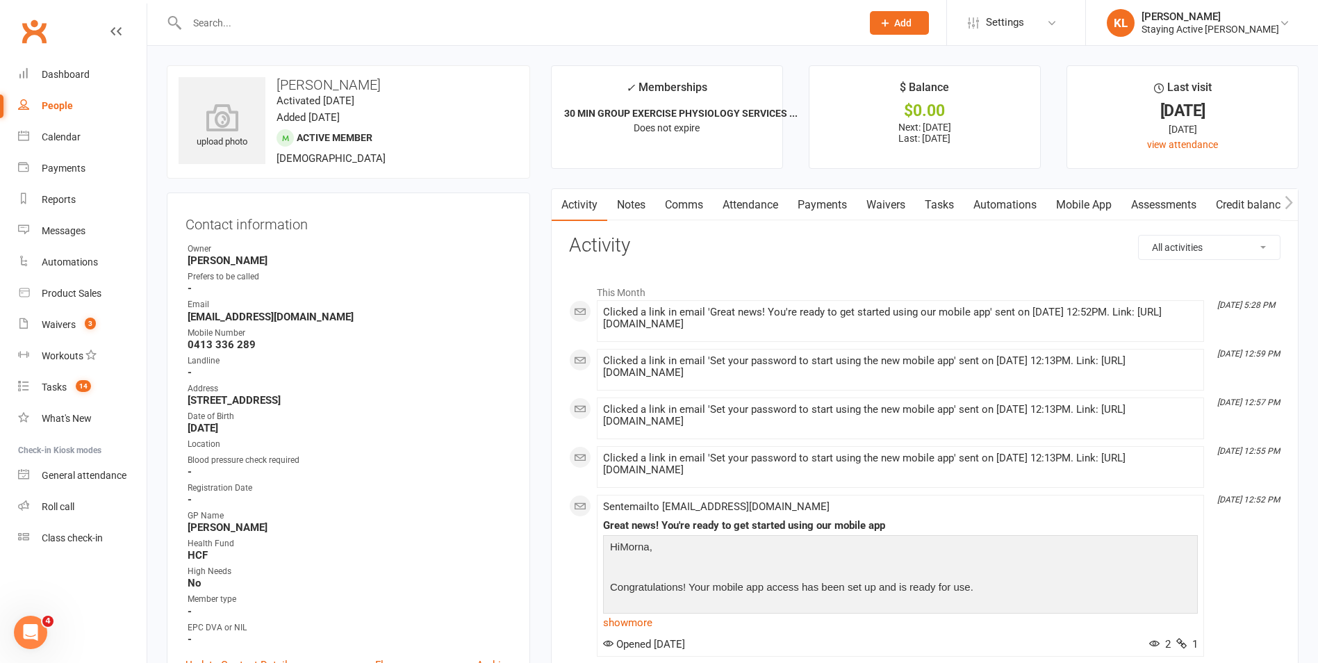
click at [624, 206] on link "Mobile App" at bounding box center [1083, 205] width 75 height 32
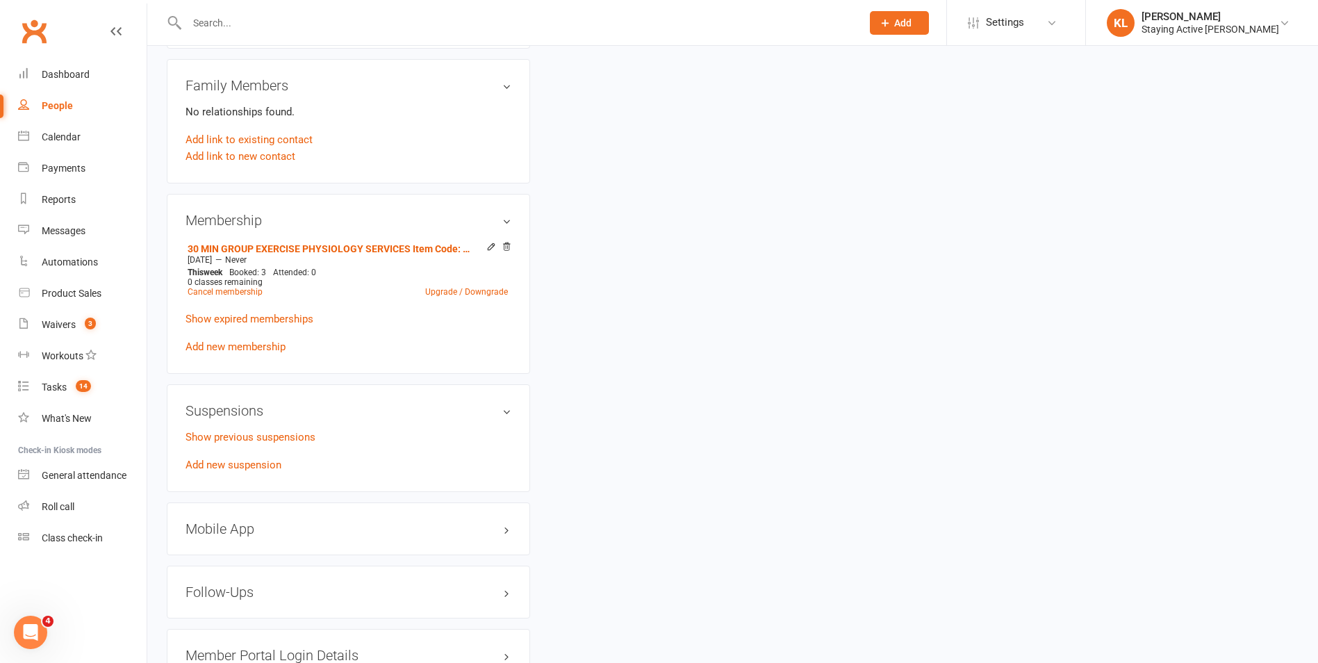
scroll to position [973, 0]
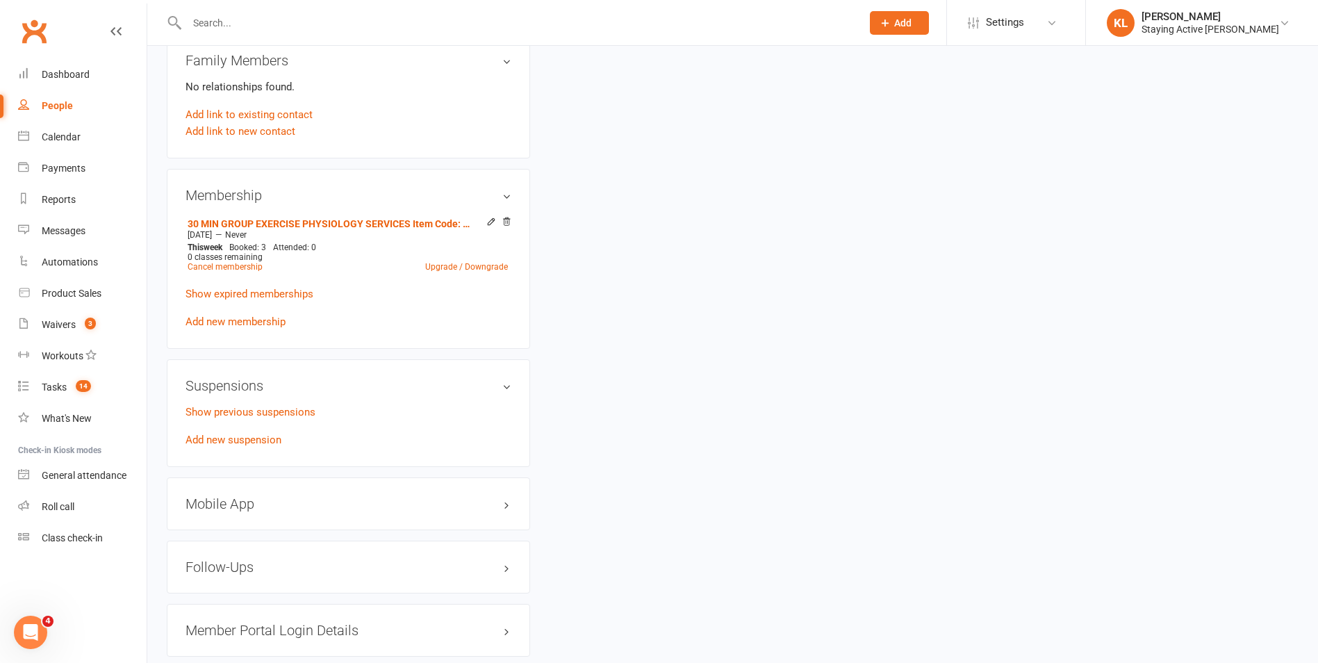
click at [250, 515] on div "Mobile App" at bounding box center [348, 503] width 363 height 53
click at [237, 504] on h3 "Mobile App" at bounding box center [349, 503] width 326 height 15
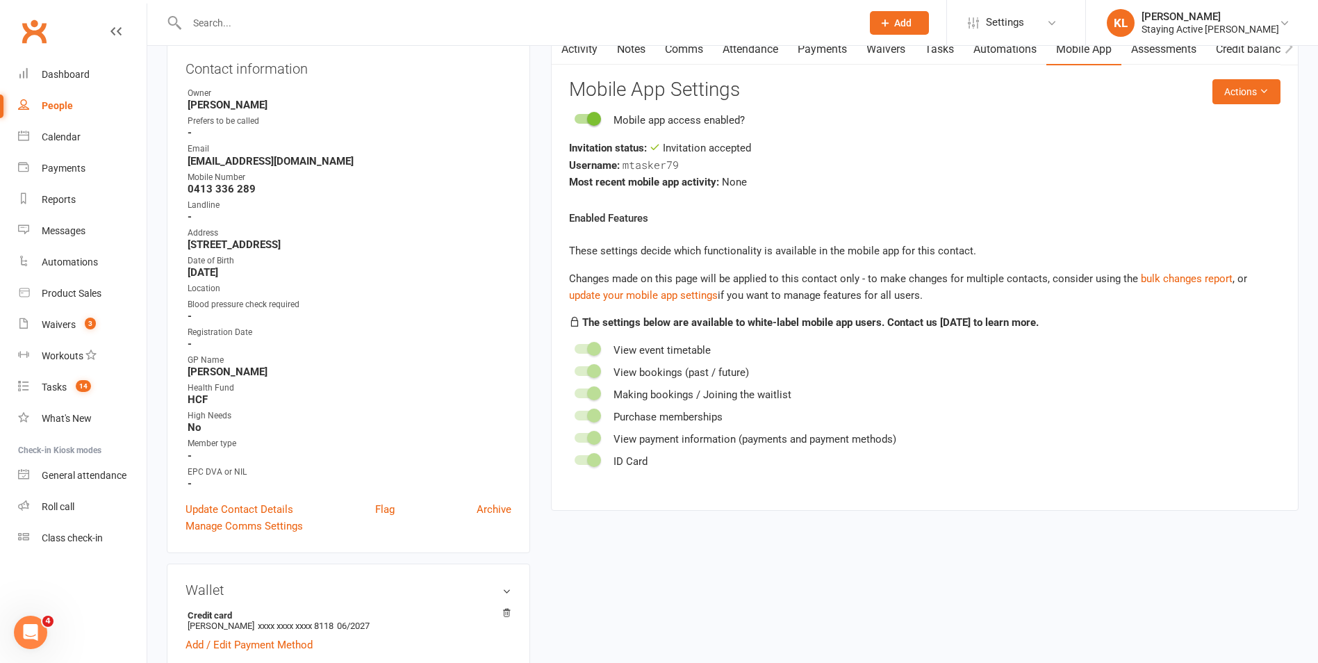
scroll to position [0, 0]
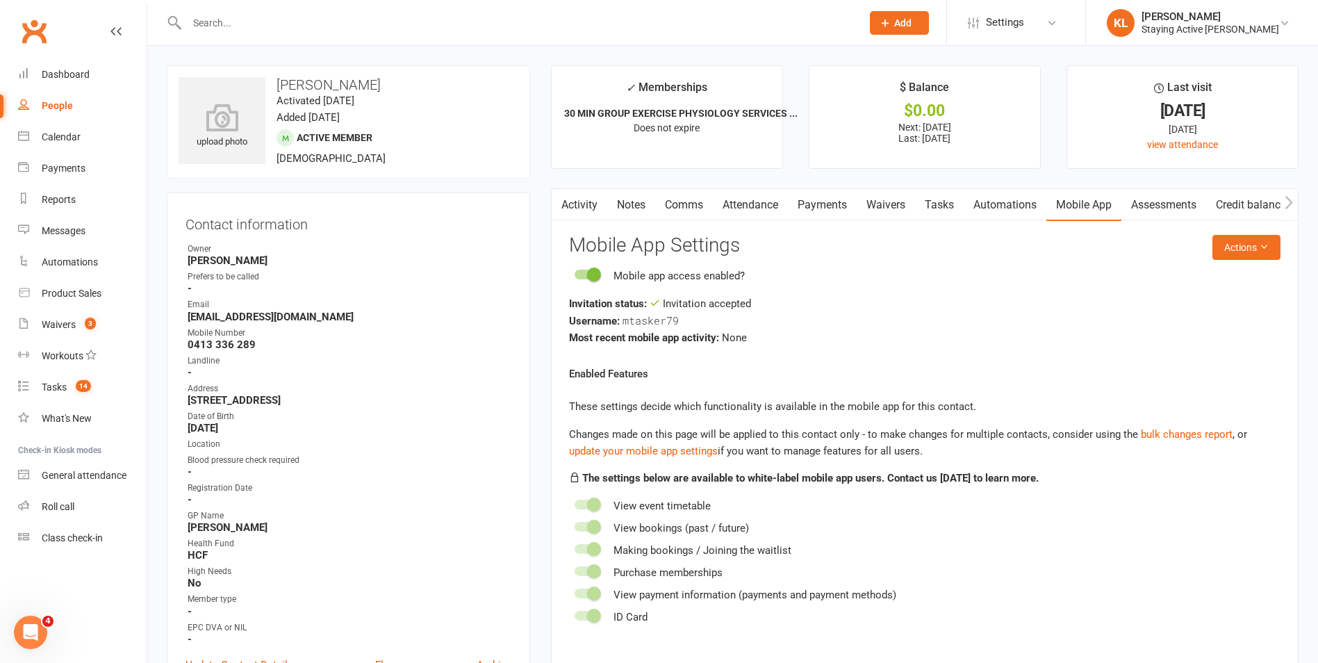
click at [624, 210] on link "Assessments" at bounding box center [1164, 205] width 85 height 32
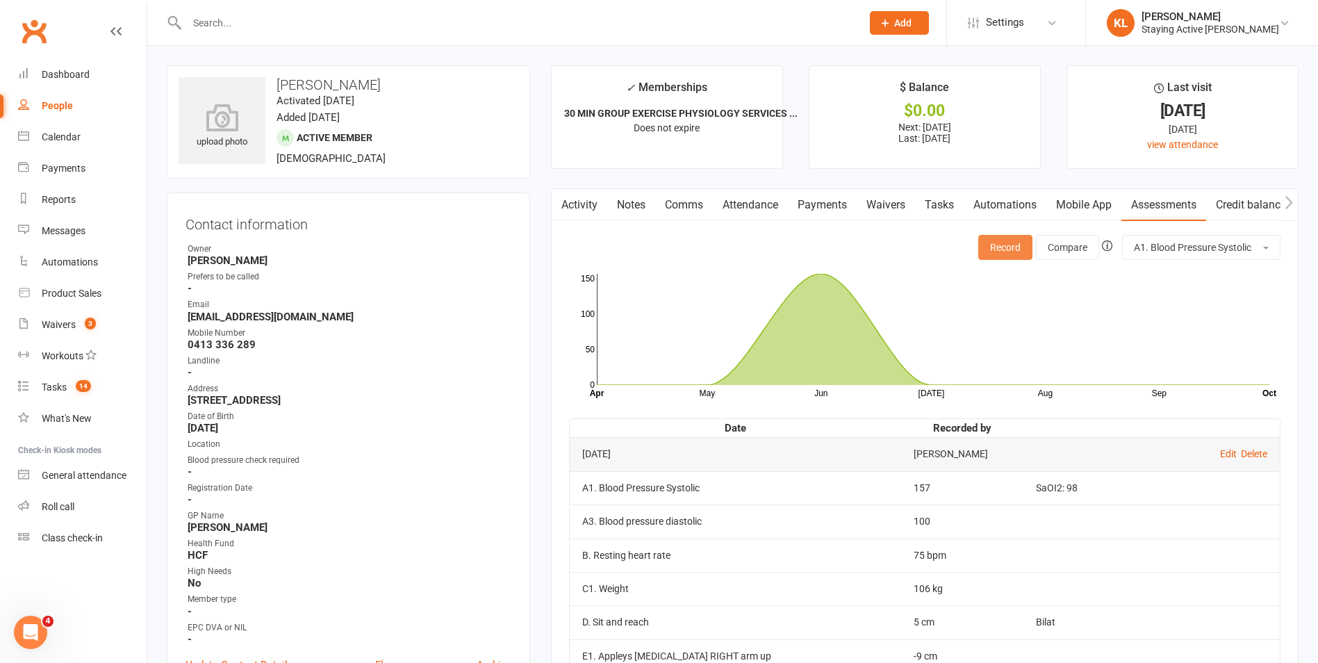
click at [624, 249] on button "Record" at bounding box center [1005, 247] width 54 height 25
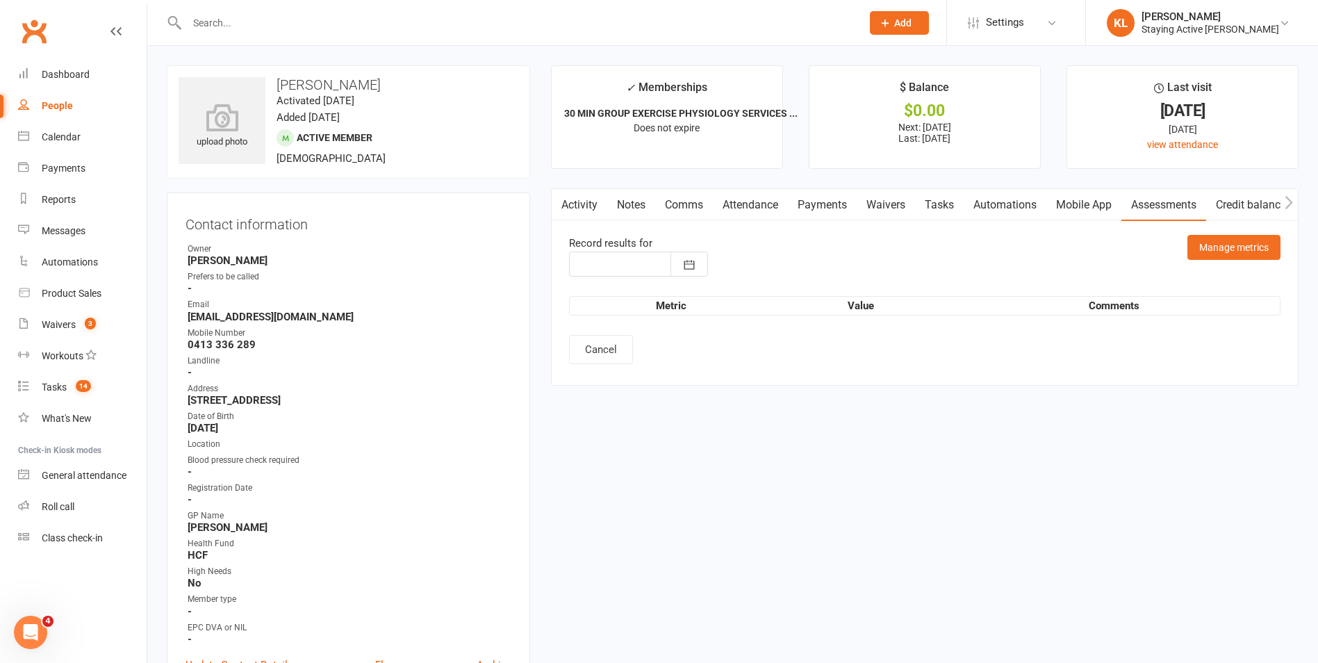
type input "13 Oct 2025"
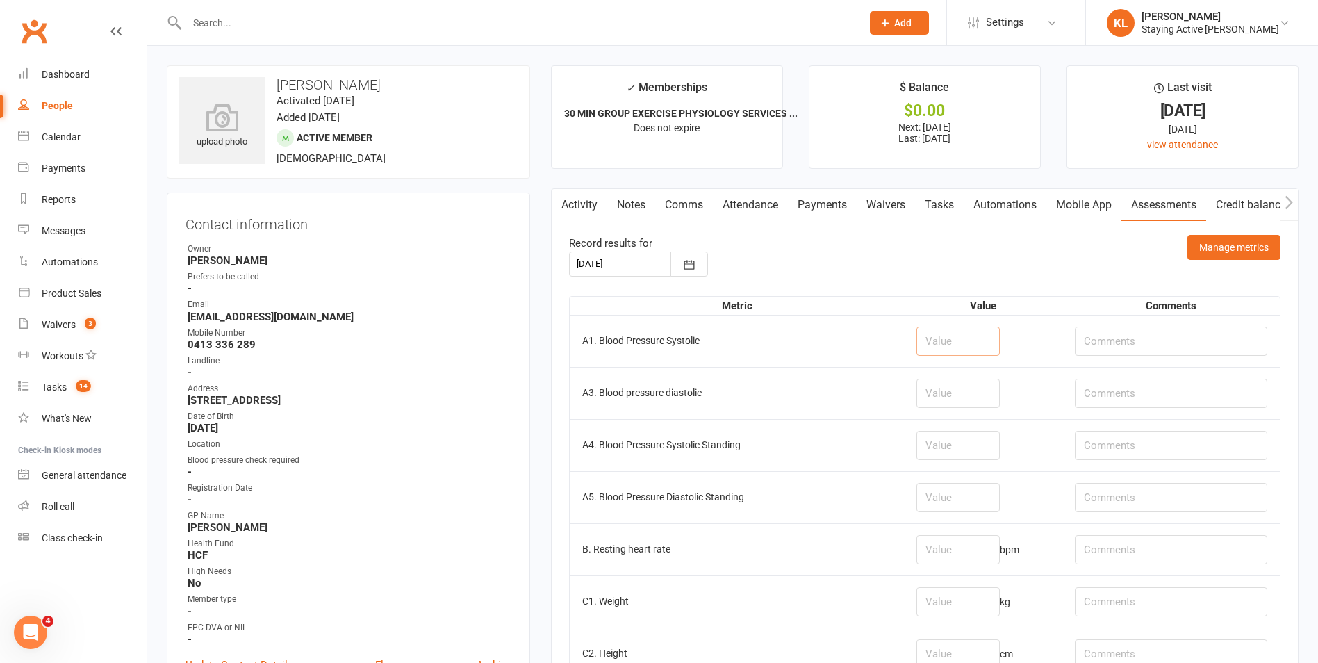
click at [624, 346] on input "number" at bounding box center [958, 341] width 83 height 29
click at [624, 605] on input "number" at bounding box center [958, 601] width 83 height 29
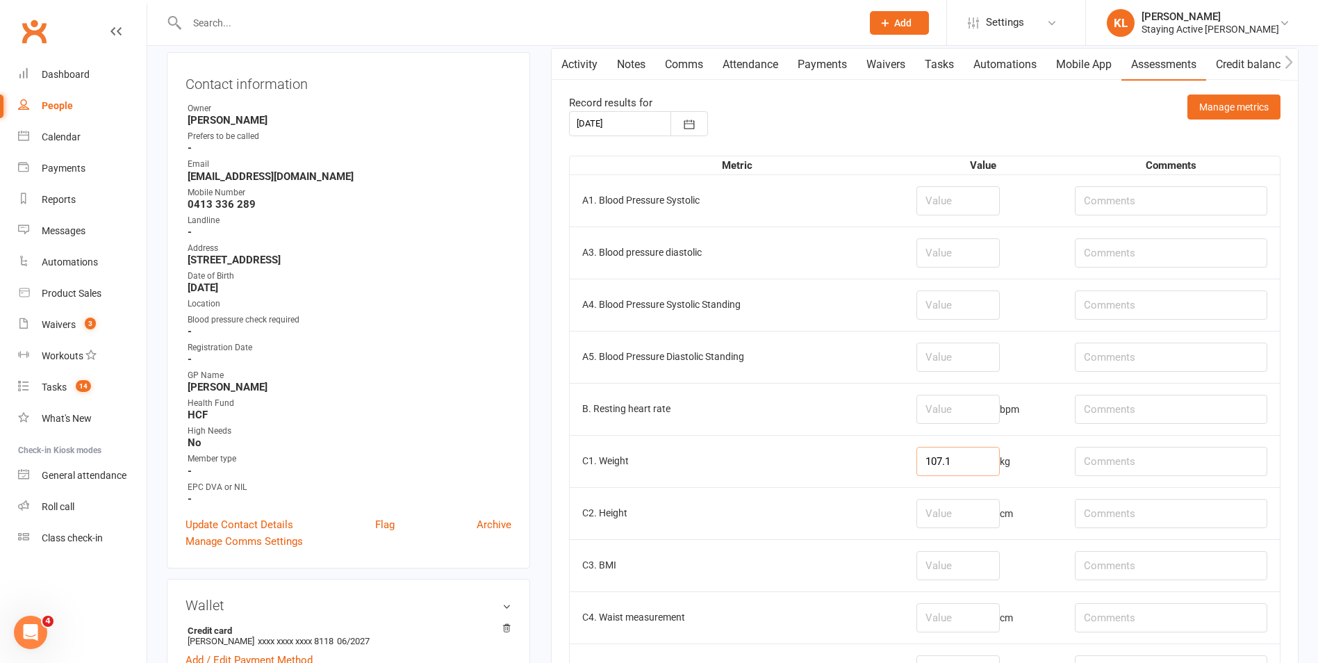
scroll to position [208, 0]
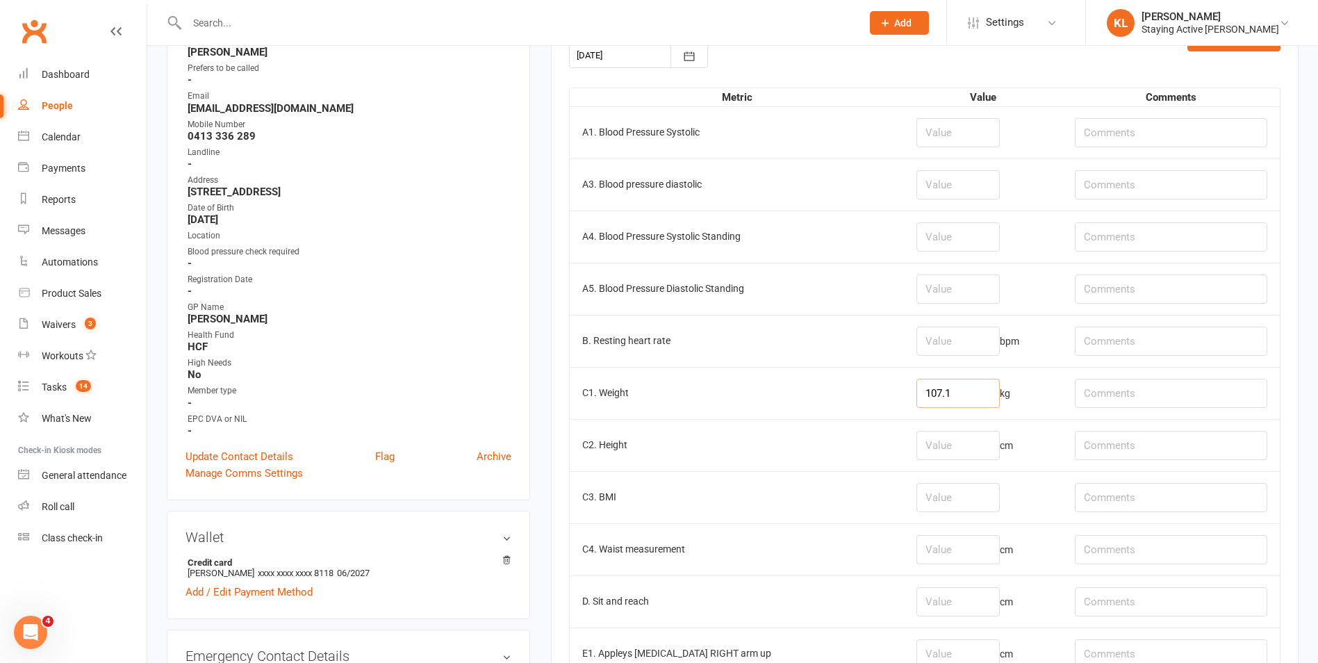
type input "107.1"
click at [624, 555] on input "number" at bounding box center [958, 549] width 83 height 29
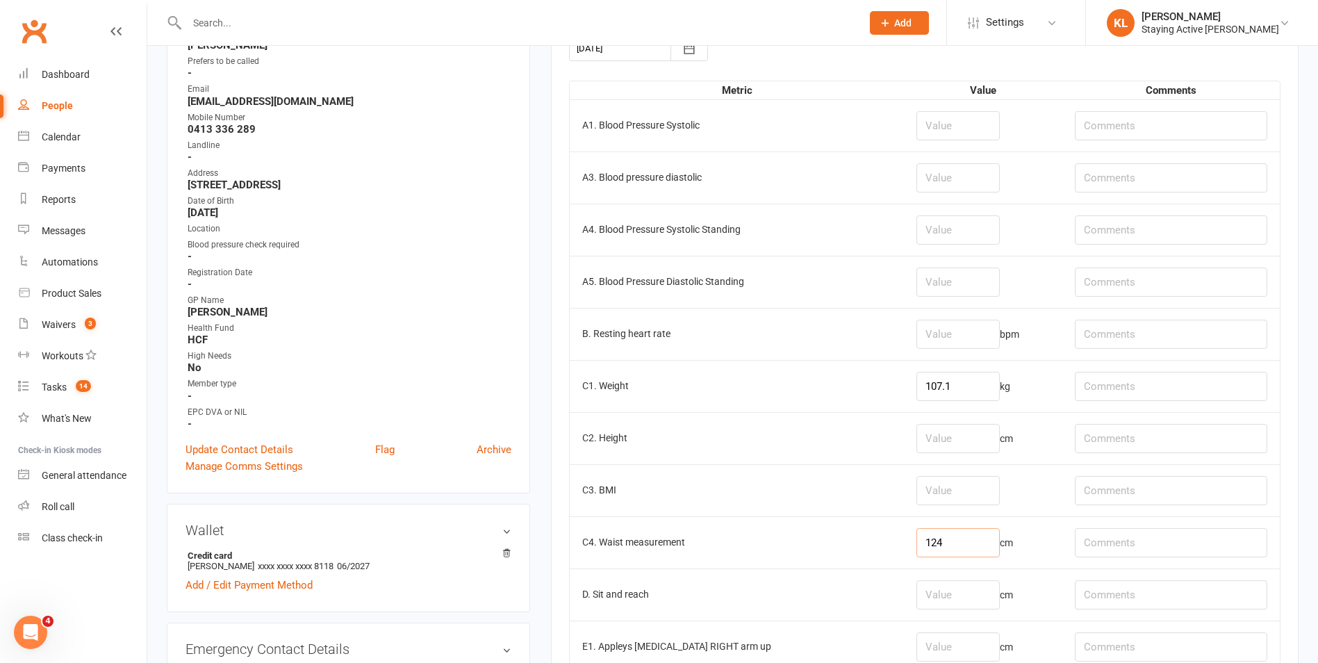
scroll to position [139, 0]
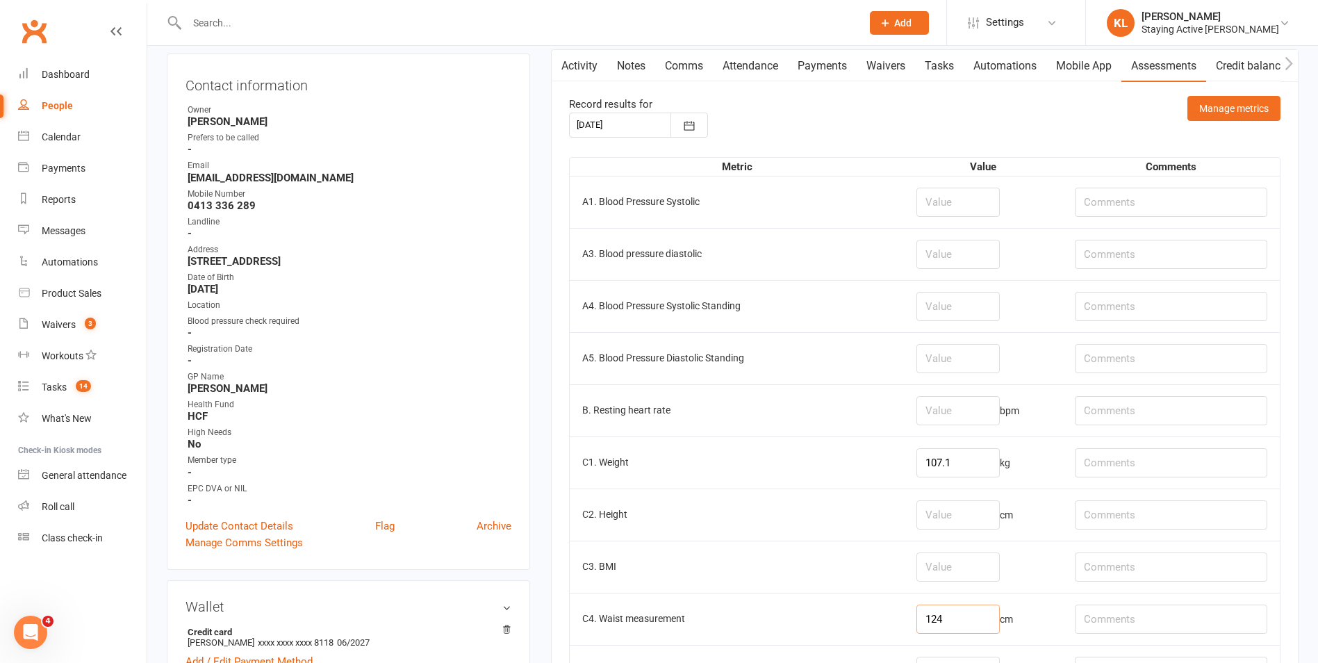
type input "124"
click at [624, 207] on input "number" at bounding box center [958, 202] width 83 height 29
type input "142"
click at [624, 248] on input "number" at bounding box center [958, 254] width 83 height 29
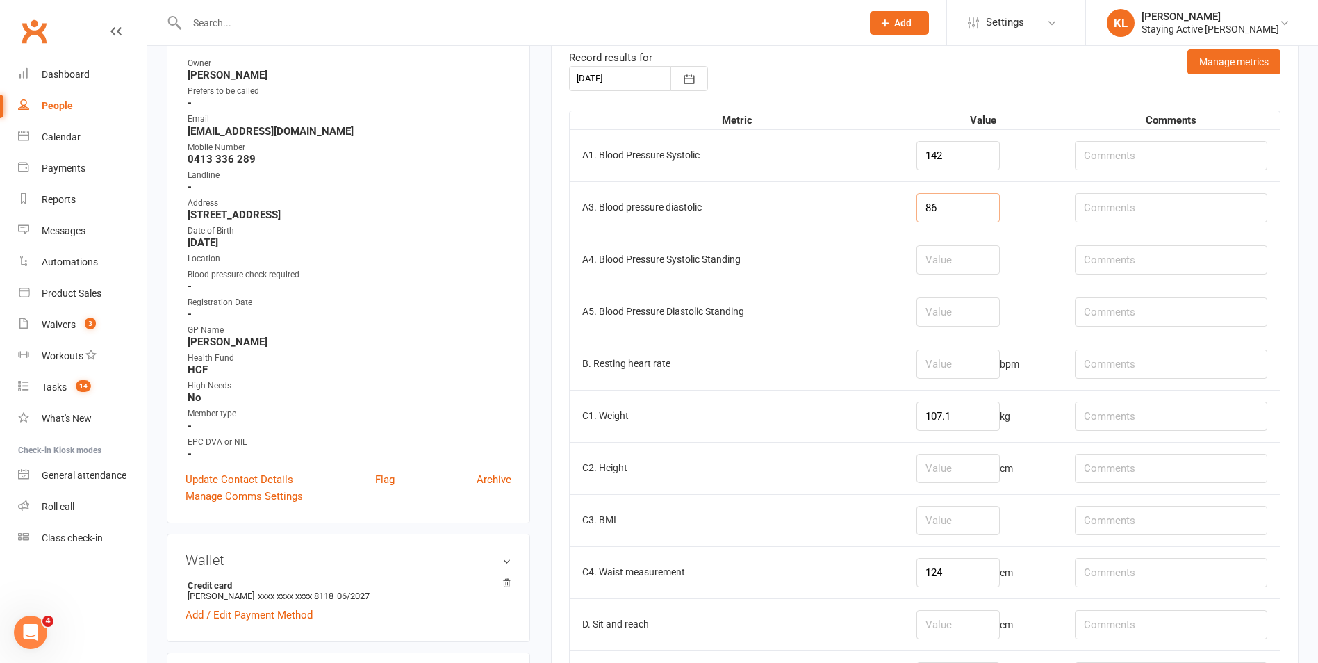
scroll to position [208, 0]
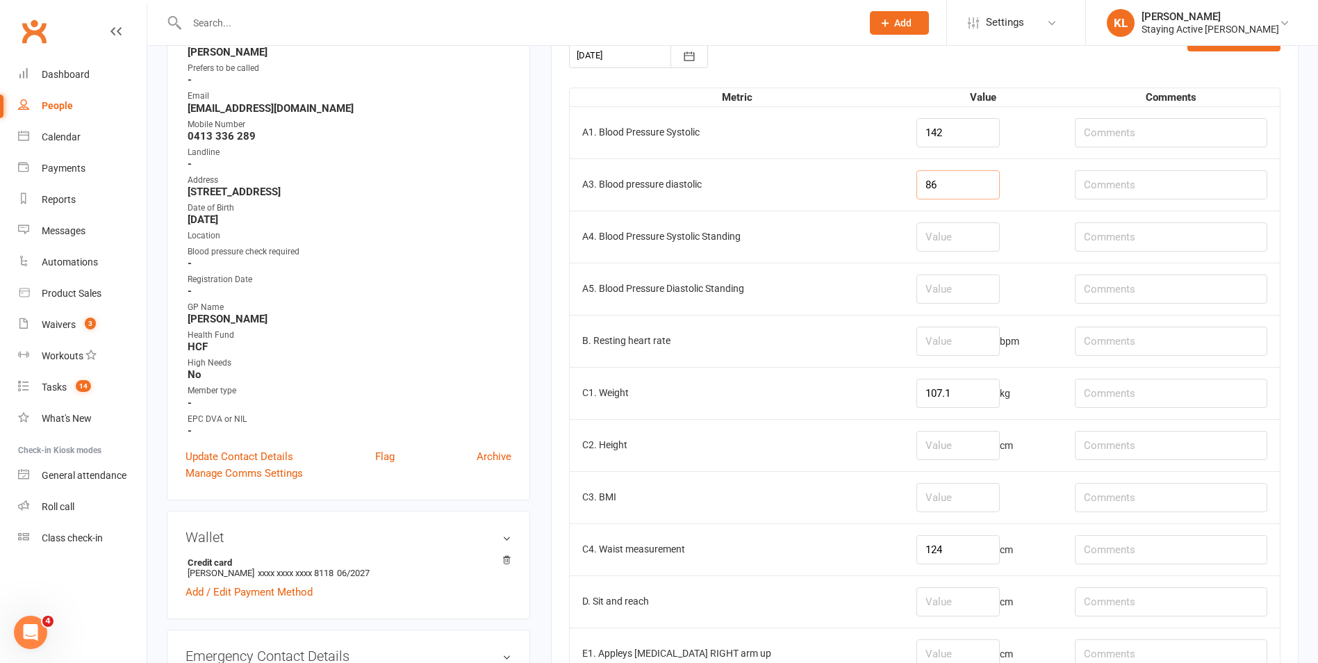
type input "86"
click at [624, 343] on input "number" at bounding box center [958, 341] width 83 height 29
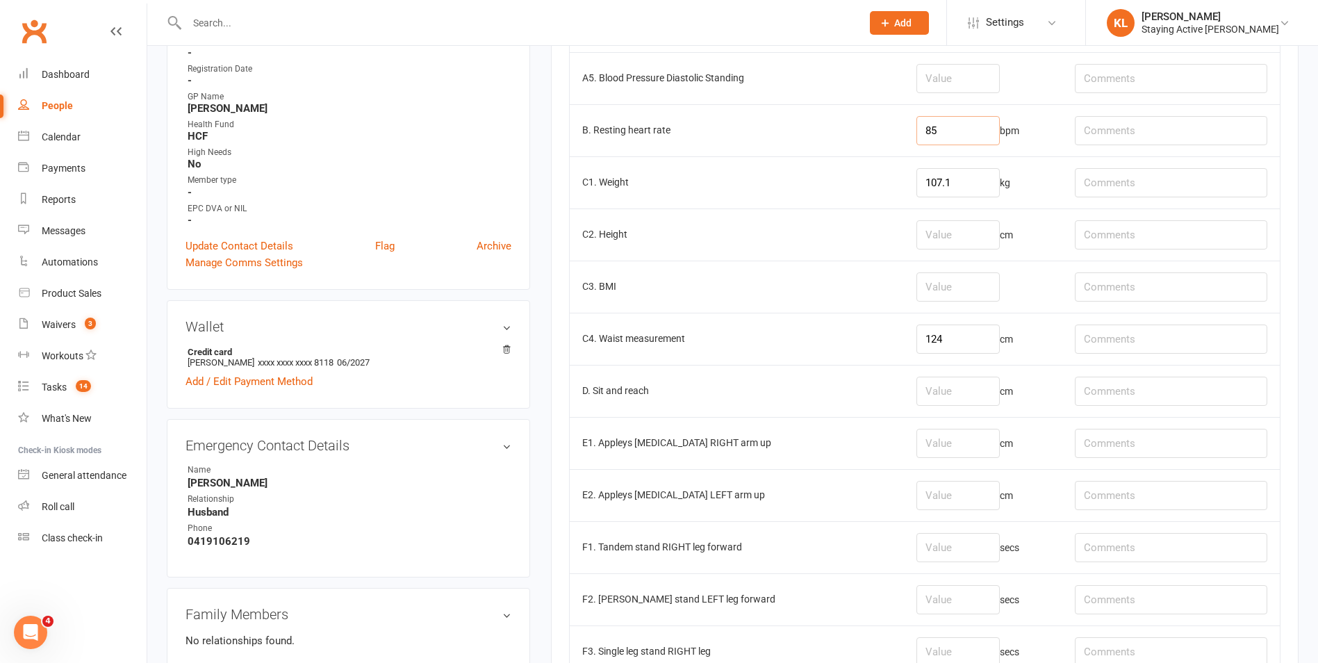
scroll to position [486, 0]
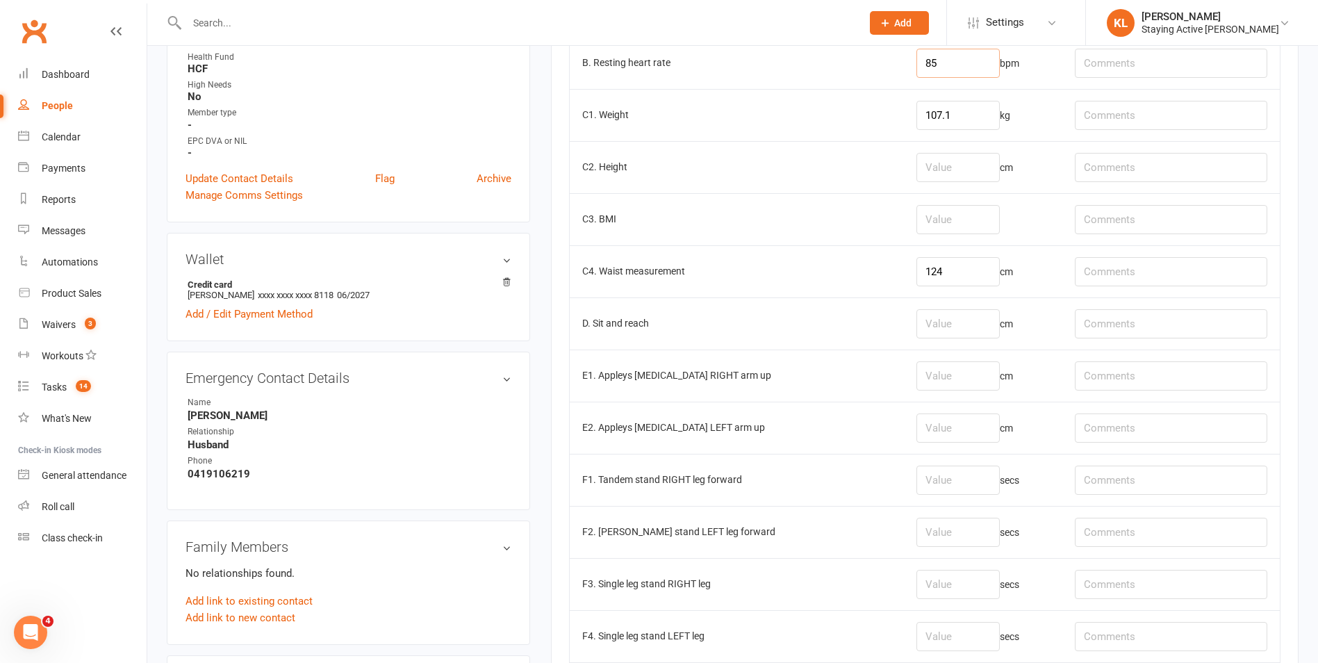
type input "85"
click at [624, 425] on input "number" at bounding box center [958, 427] width 83 height 29
type input "-11"
click at [624, 376] on input "number" at bounding box center [958, 375] width 83 height 29
type input "-8"
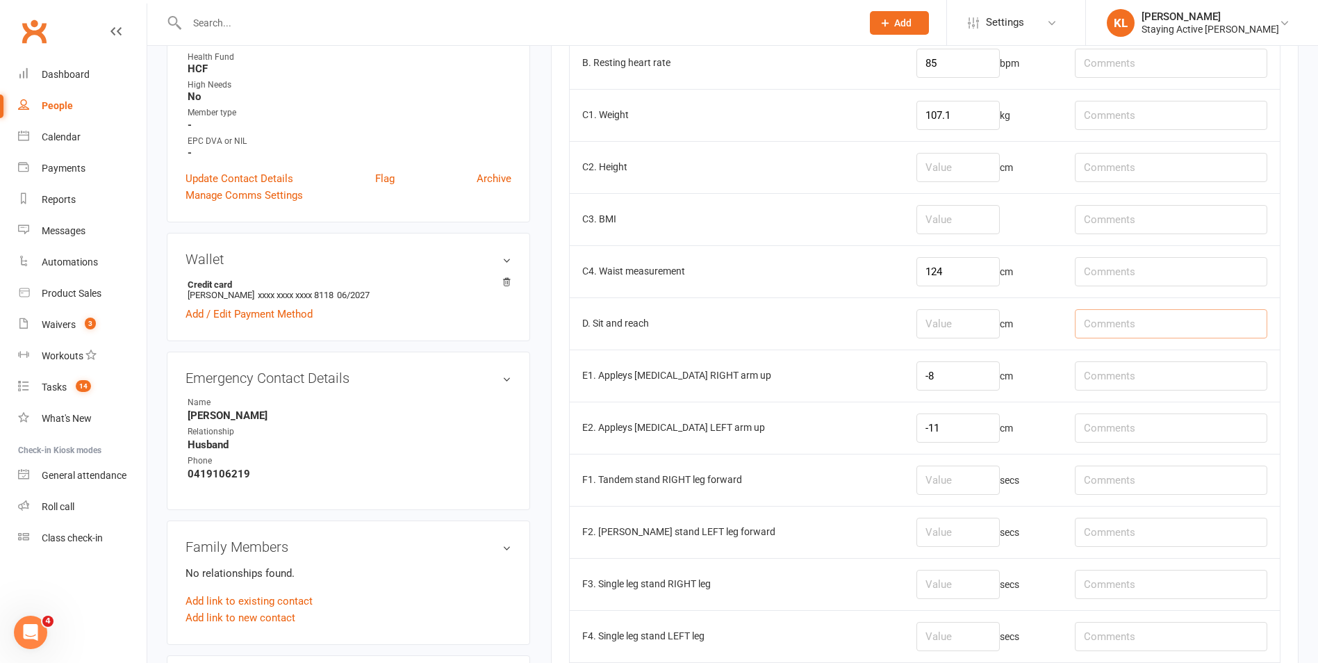
click at [624, 320] on input "text" at bounding box center [1171, 323] width 192 height 29
type input "Bilat"
click at [624, 318] on input "number" at bounding box center [958, 323] width 83 height 29
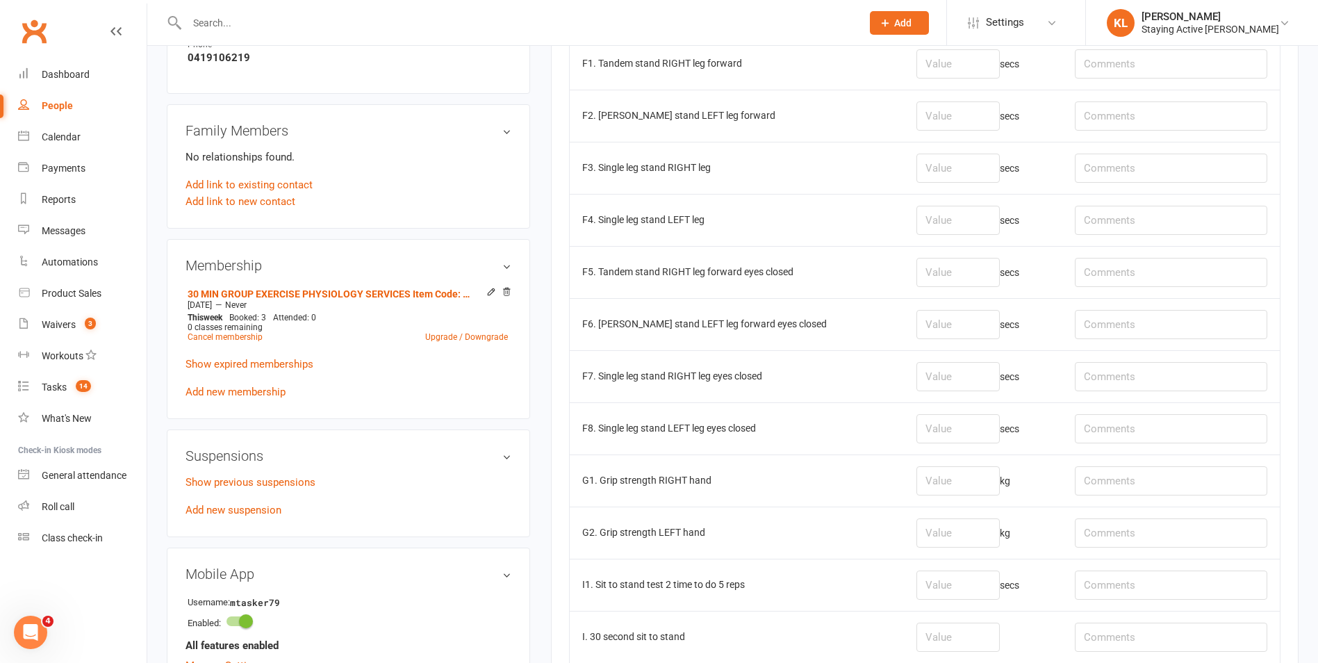
scroll to position [903, 0]
type input "0"
click at [624, 479] on input "number" at bounding box center [958, 480] width 83 height 29
type input "20.3"
click at [624, 523] on input "number" at bounding box center [958, 532] width 83 height 29
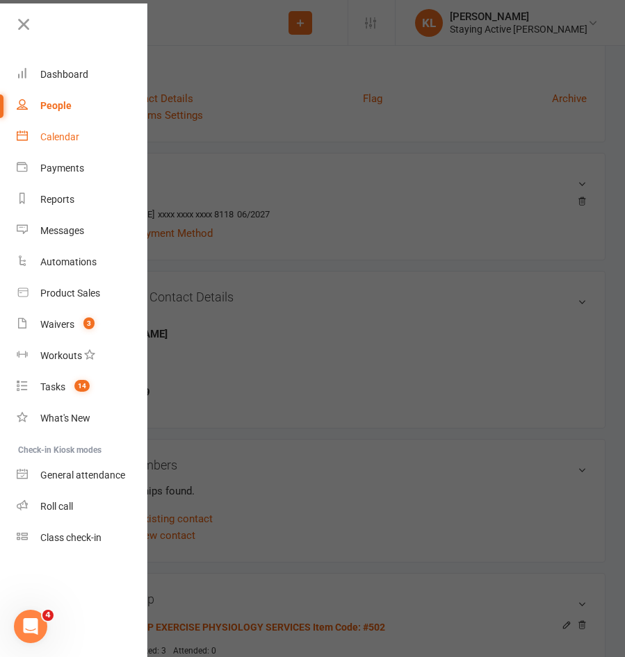
scroll to position [695, 0]
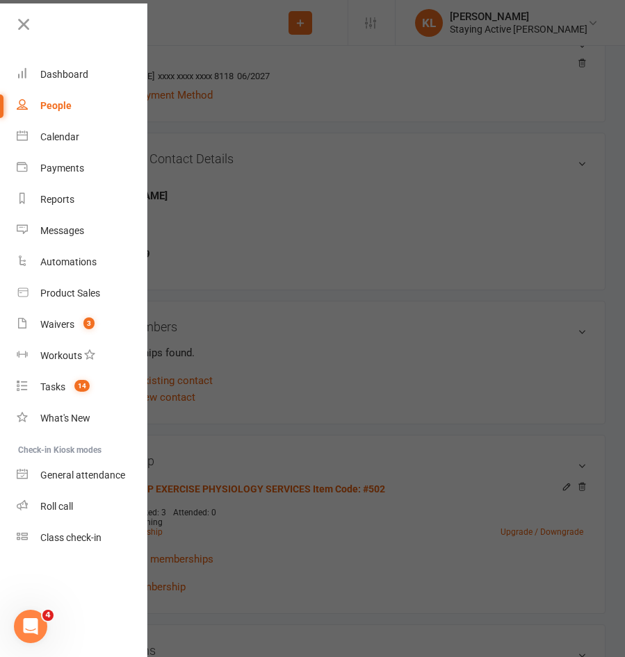
type input "20"
drag, startPoint x: 385, startPoint y: 199, endPoint x: 380, endPoint y: 206, distance: 9.1
click at [385, 199] on div at bounding box center [312, 328] width 625 height 657
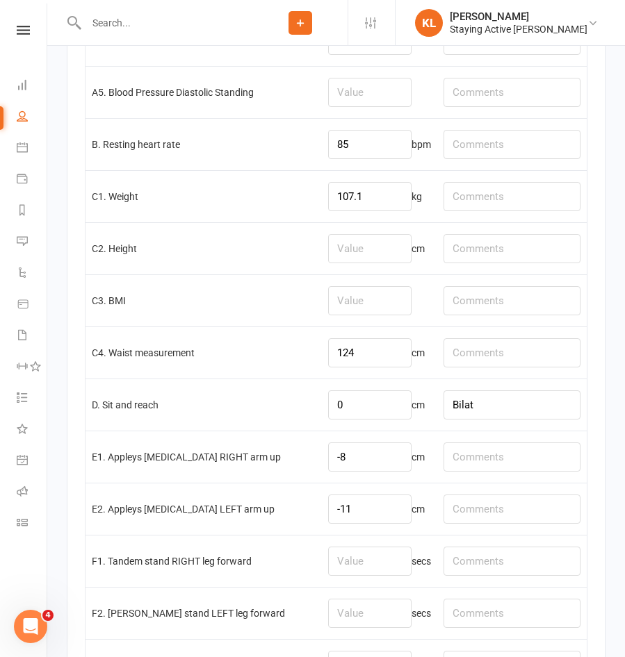
scroll to position [2502, 0]
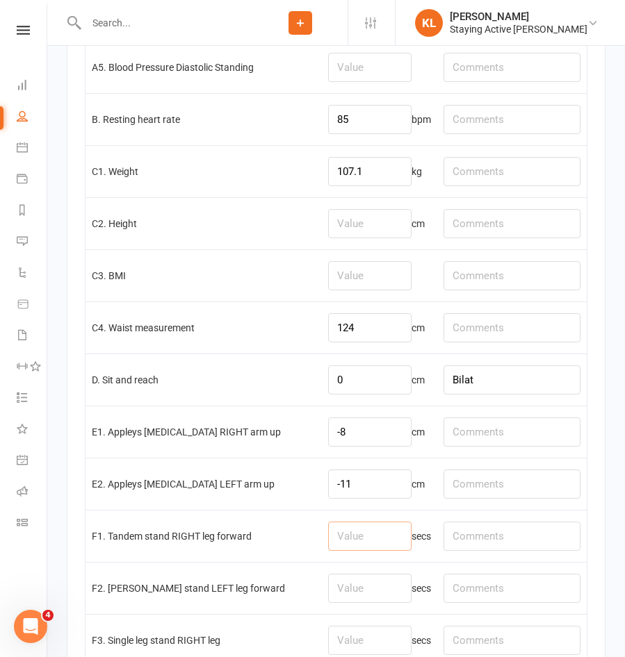
click at [350, 549] on input "number" at bounding box center [369, 536] width 83 height 29
type input "30"
click at [340, 596] on input "number" at bounding box center [369, 588] width 83 height 29
type input "30"
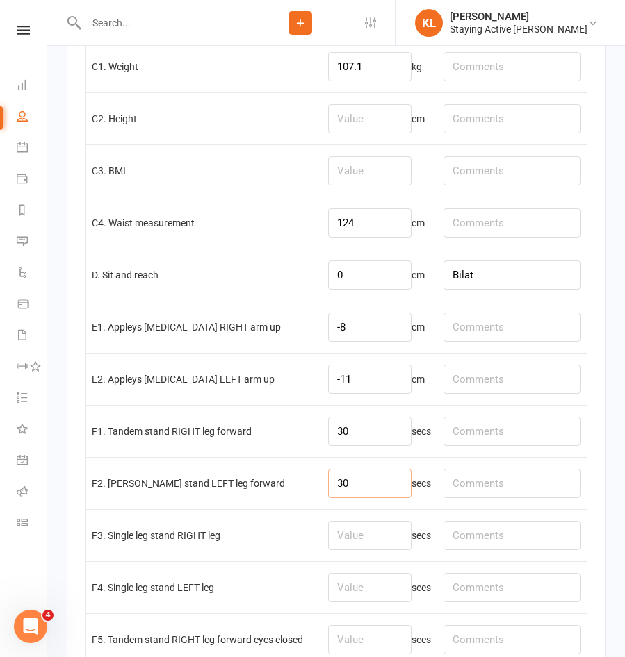
scroll to position [2710, 0]
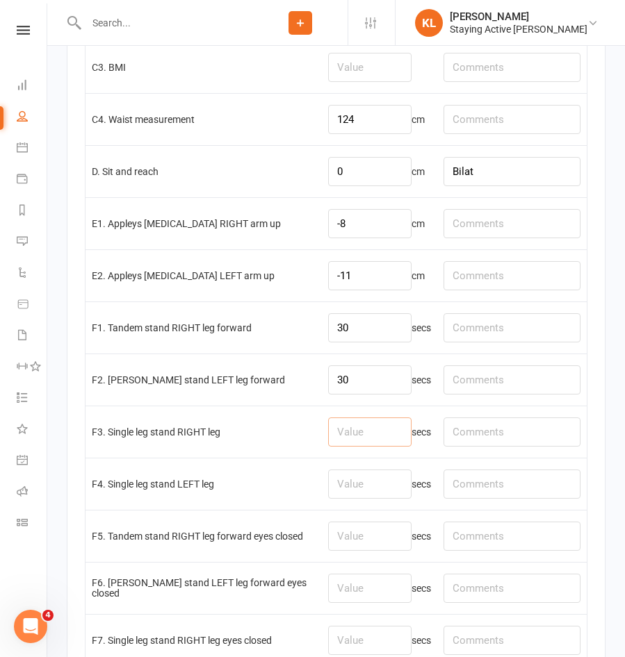
click at [337, 447] on input "number" at bounding box center [369, 432] width 83 height 29
type input "30"
click at [328, 492] on input "number" at bounding box center [369, 484] width 83 height 29
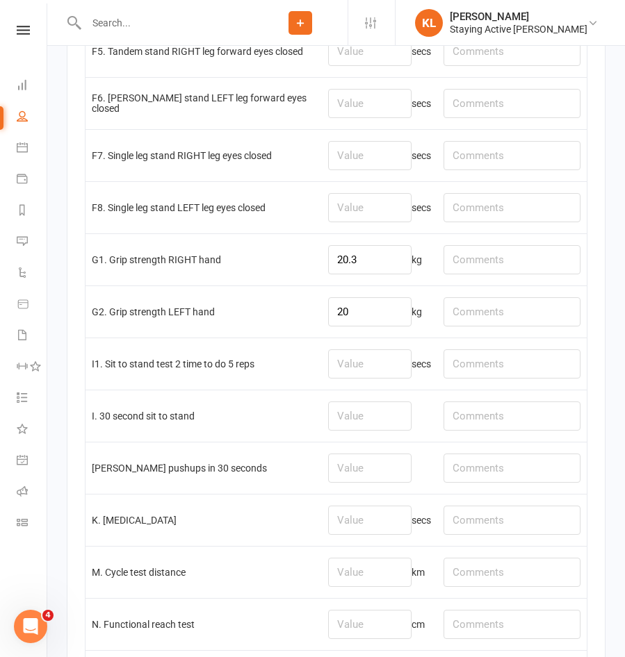
scroll to position [3196, 0]
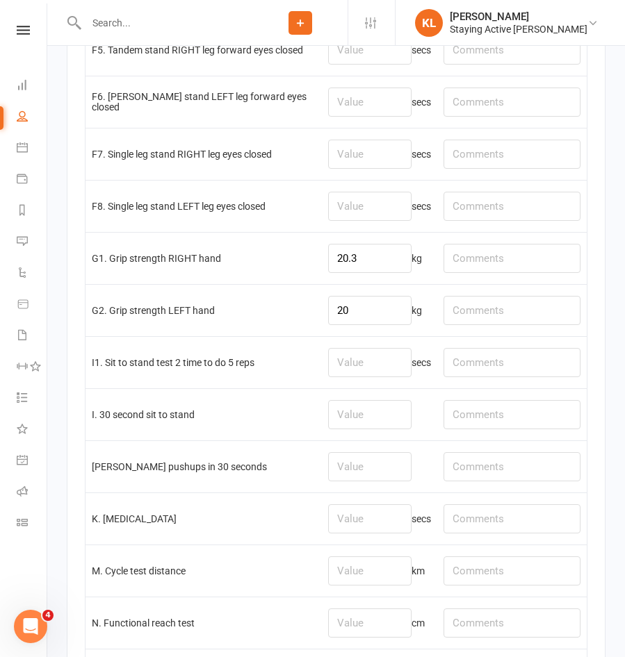
type input "30"
click at [330, 426] on input "number" at bounding box center [369, 414] width 83 height 29
type input "18"
click at [342, 479] on input "number" at bounding box center [369, 466] width 83 height 29
type input "15"
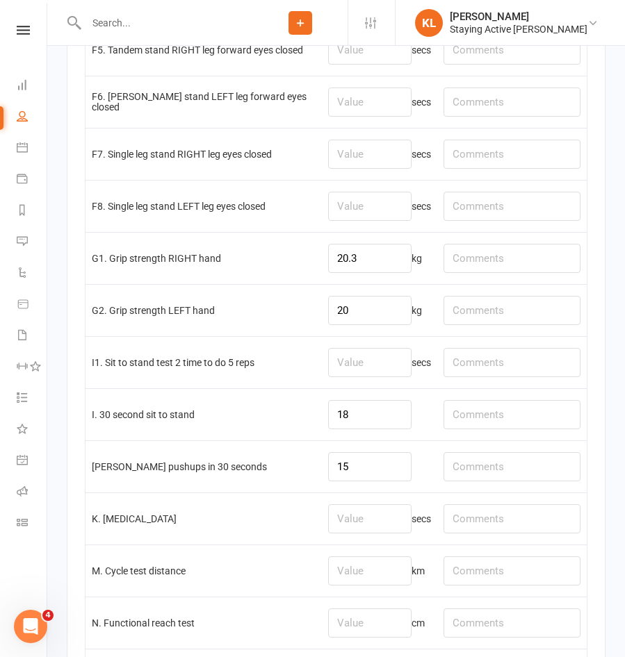
click at [58, 409] on main "✓ Memberships 30 MIN GROUP EXERCISE PHYSIOLOGY SERVICES ... Does not expire $ B…" at bounding box center [335, 111] width 559 height 2364
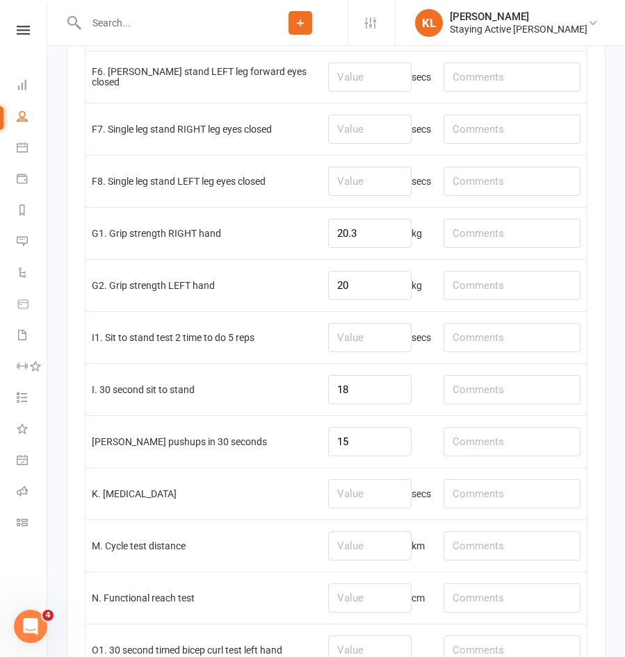
scroll to position [3266, 0]
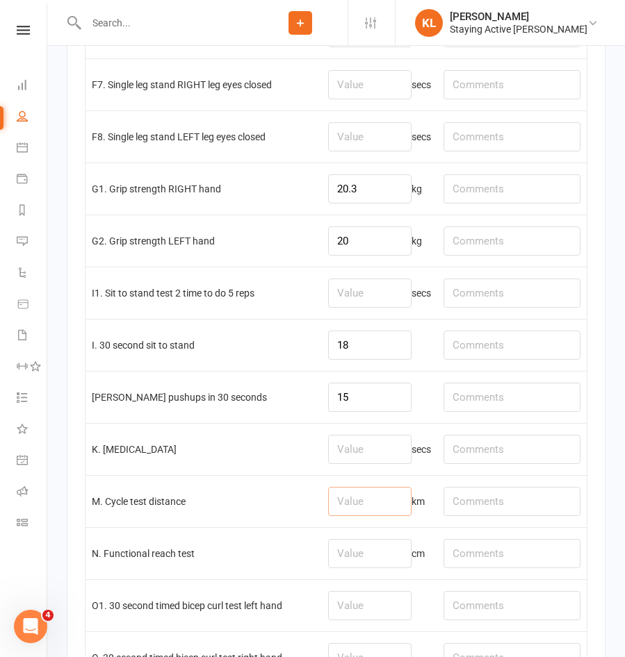
click at [361, 509] on input "number" at bounding box center [369, 501] width 83 height 29
type input "0.93"
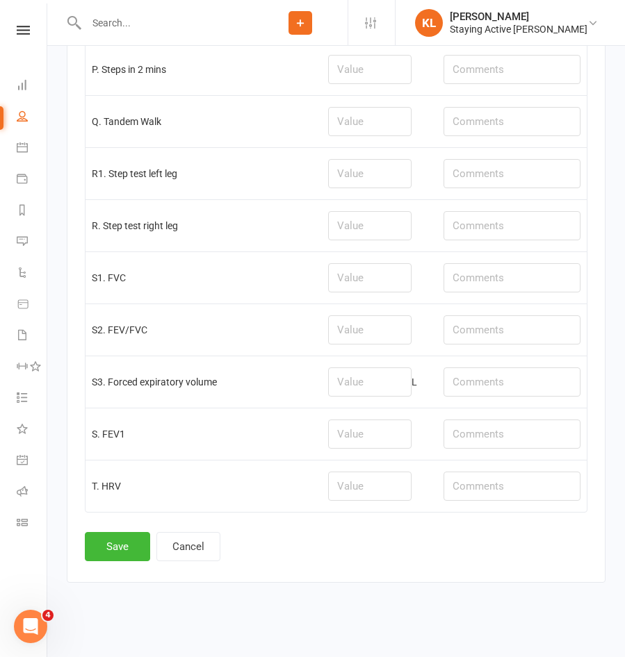
scroll to position [3916, 0]
click at [100, 544] on button "Save" at bounding box center [117, 546] width 65 height 29
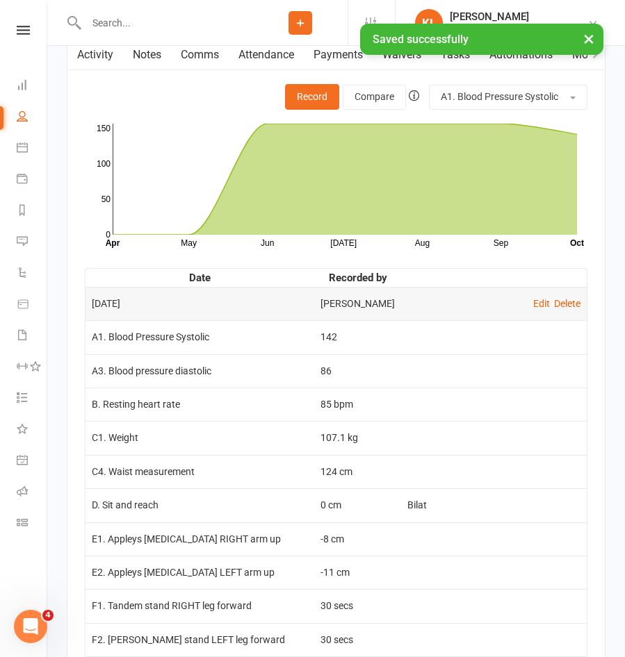
scroll to position [2154, 0]
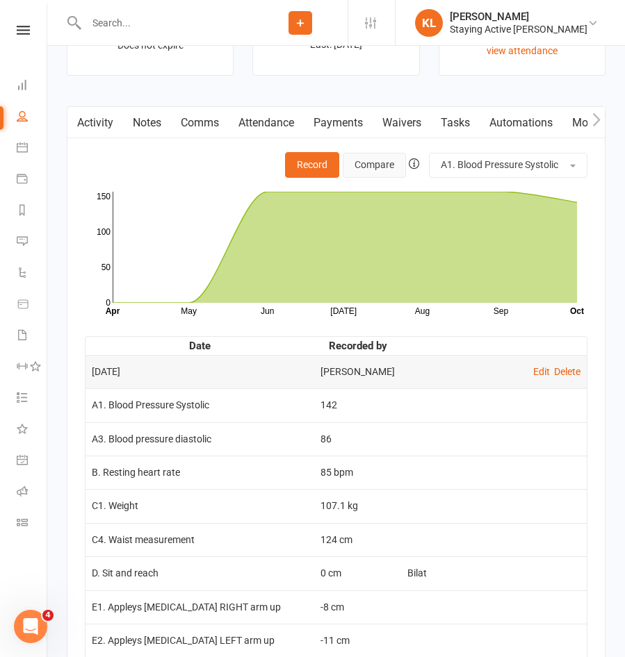
click at [379, 167] on button "Compare" at bounding box center [374, 165] width 63 height 25
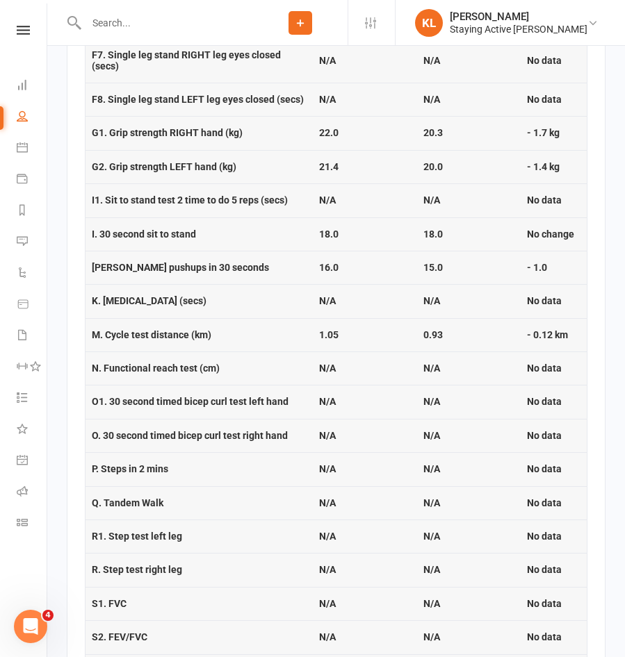
scroll to position [3057, 0]
